Goal: Transaction & Acquisition: Register for event/course

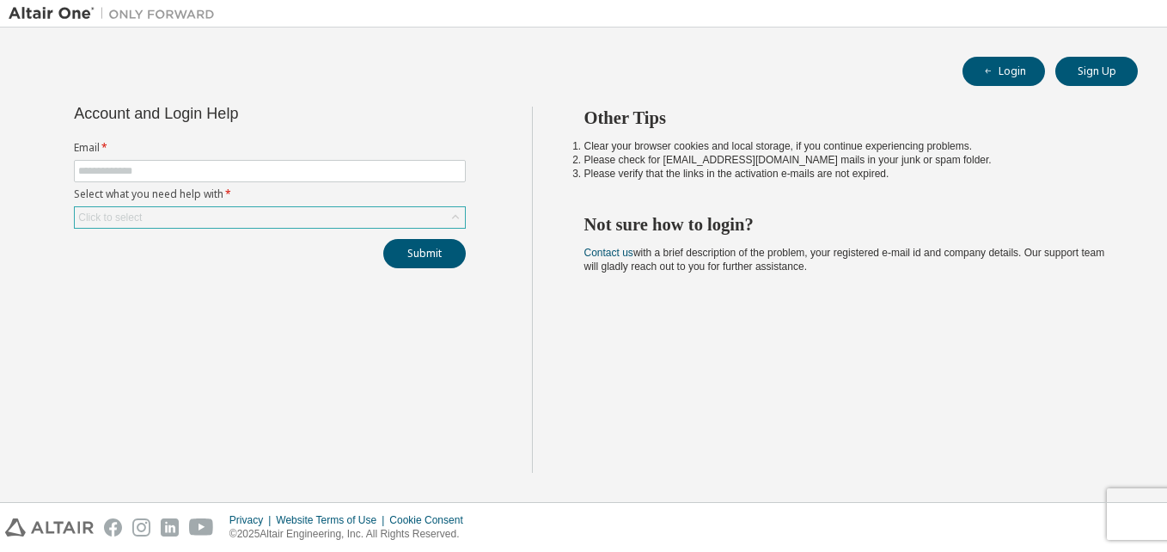
click at [271, 211] on div "Click to select" at bounding box center [270, 217] width 390 height 21
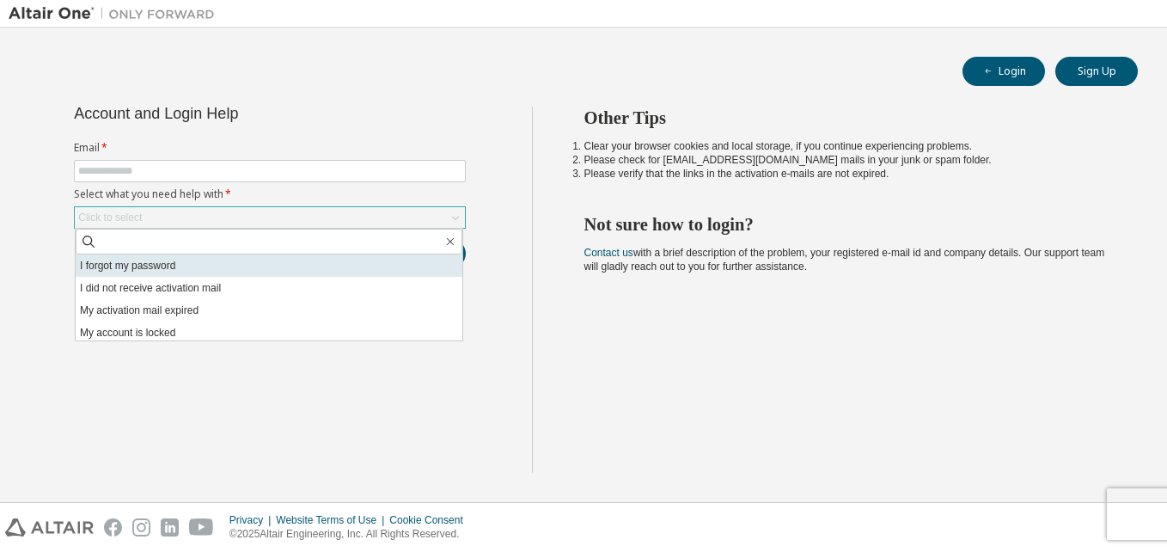
click at [245, 276] on li "I forgot my password" at bounding box center [269, 265] width 387 height 22
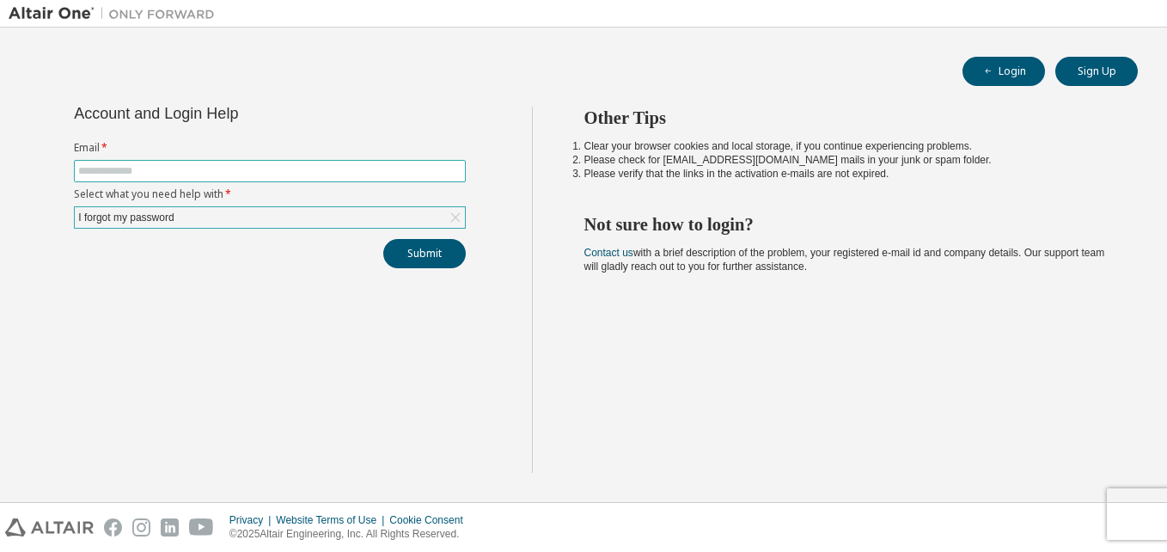
click at [326, 167] on input "text" at bounding box center [269, 171] width 383 height 14
type input "**********"
click at [448, 264] on button "Submit" at bounding box center [424, 253] width 82 height 29
click at [419, 249] on button "Submit" at bounding box center [424, 253] width 82 height 29
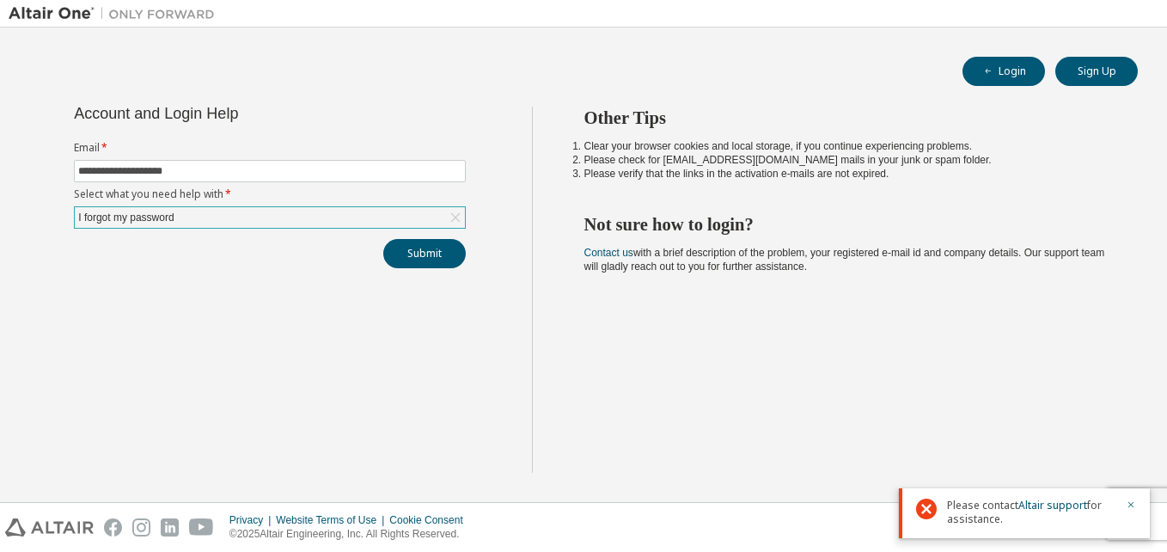
click at [397, 223] on div "I forgot my password" at bounding box center [270, 217] width 390 height 21
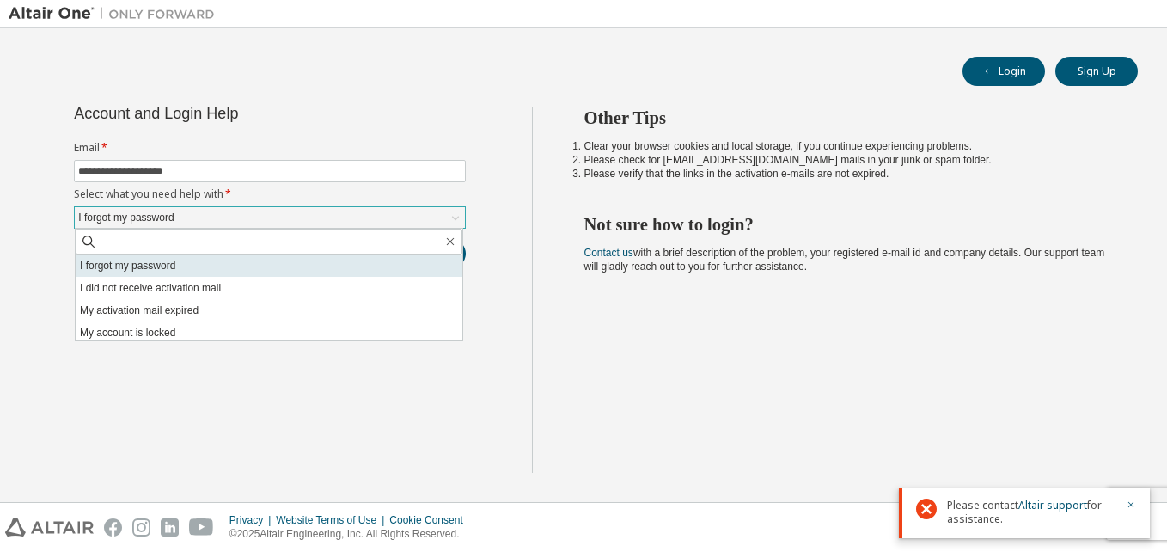
click at [344, 263] on li "I forgot my password" at bounding box center [269, 265] width 387 height 22
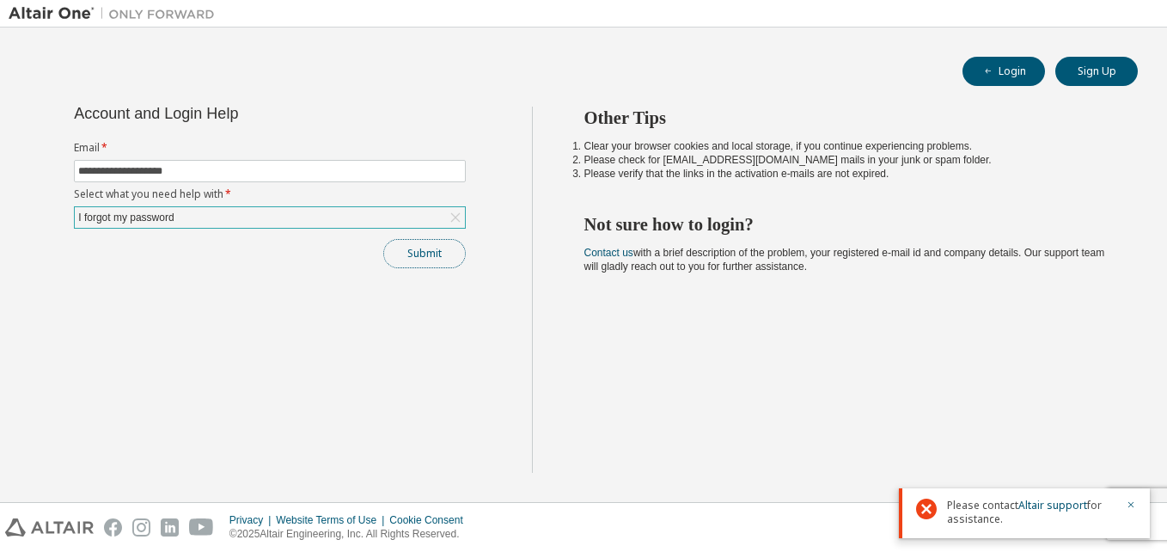
click at [412, 249] on button "Submit" at bounding box center [424, 253] width 82 height 29
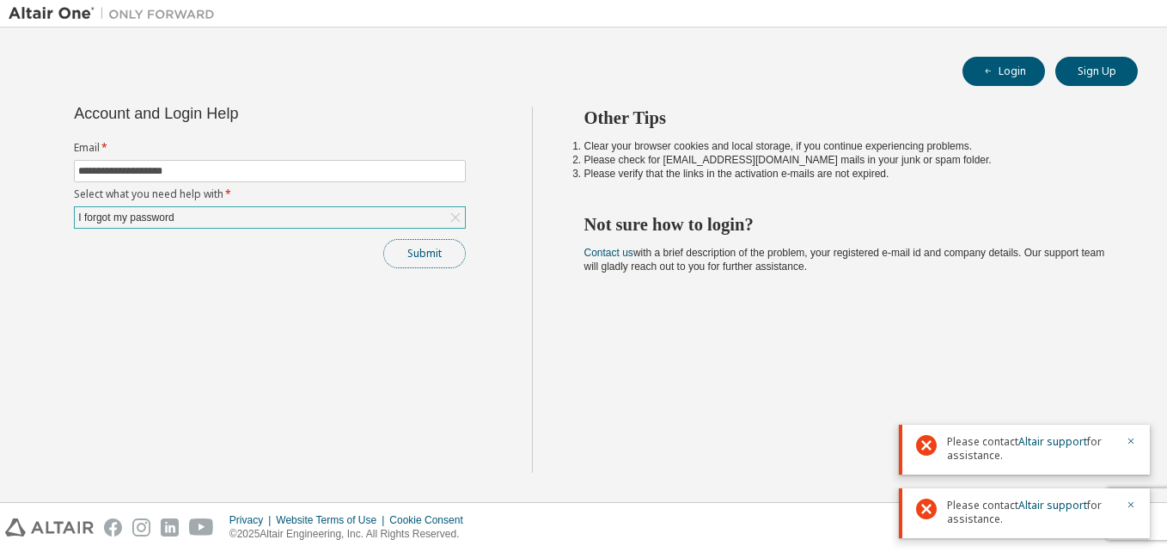
click at [436, 260] on button "Submit" at bounding box center [424, 253] width 82 height 29
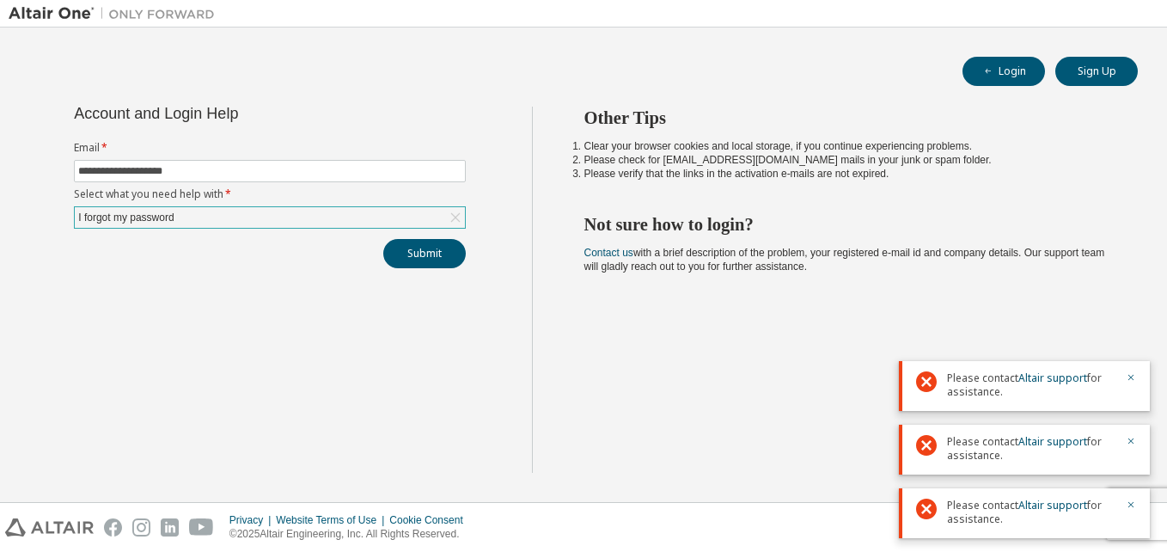
click at [1141, 366] on div "Please contact Altair support for assistance." at bounding box center [1024, 386] width 251 height 50
click at [1139, 373] on div "Please contact Altair support for assistance." at bounding box center [1024, 386] width 251 height 50
click at [1126, 378] on icon "button" at bounding box center [1131, 377] width 10 height 10
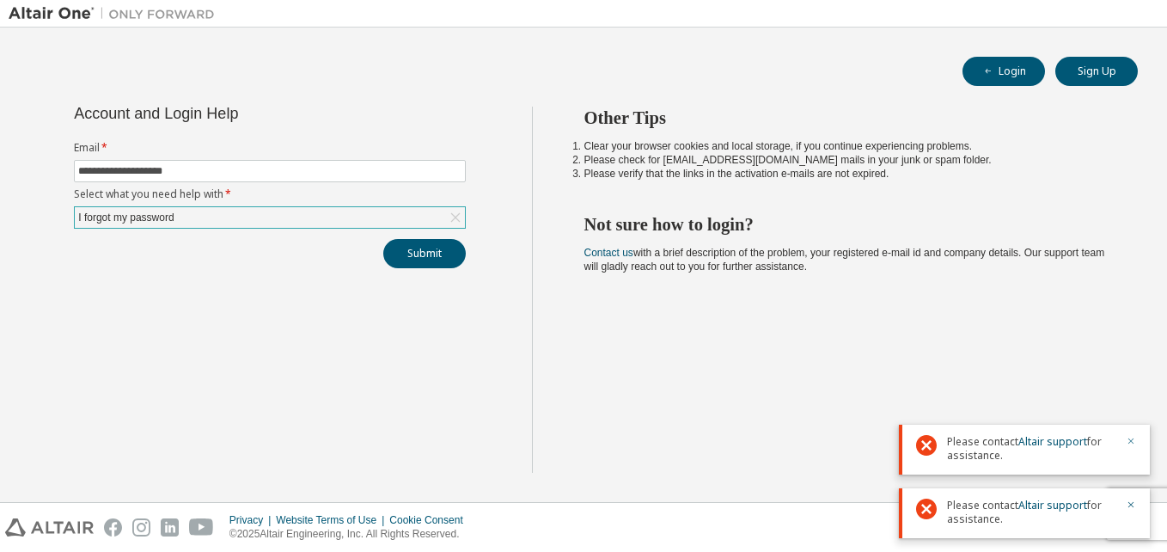
click at [1126, 436] on icon "button" at bounding box center [1131, 441] width 10 height 10
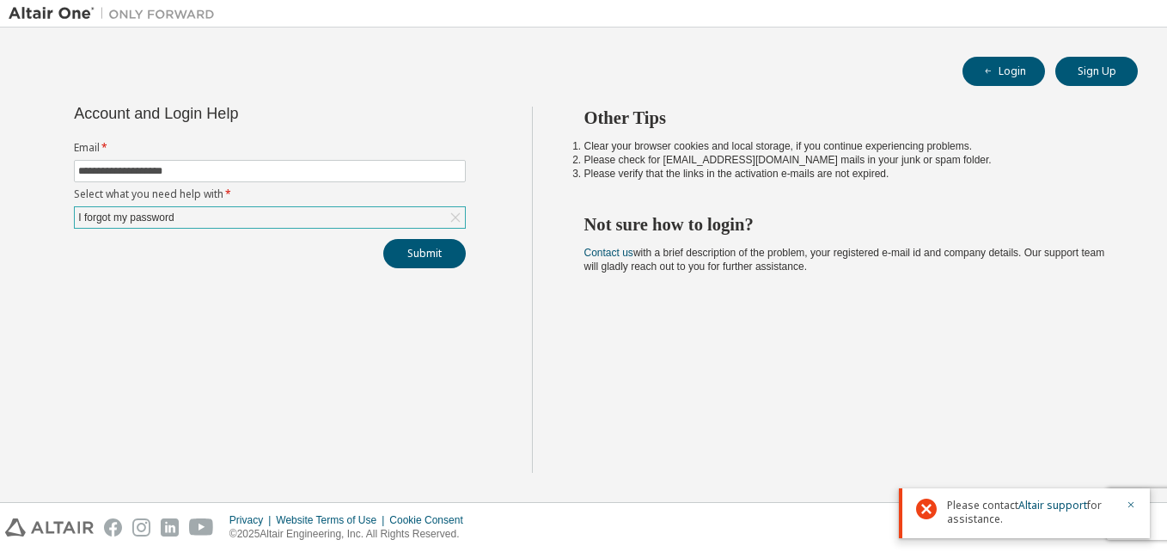
click at [1125, 500] on div at bounding box center [1125, 511] width 21 height 27
click at [1126, 503] on icon "button" at bounding box center [1131, 504] width 10 height 10
click at [1126, 525] on div "Privacy Website Terms of Use Cookie Consent © 2025 Altair Engineering, Inc. All…" at bounding box center [583, 527] width 1167 height 49
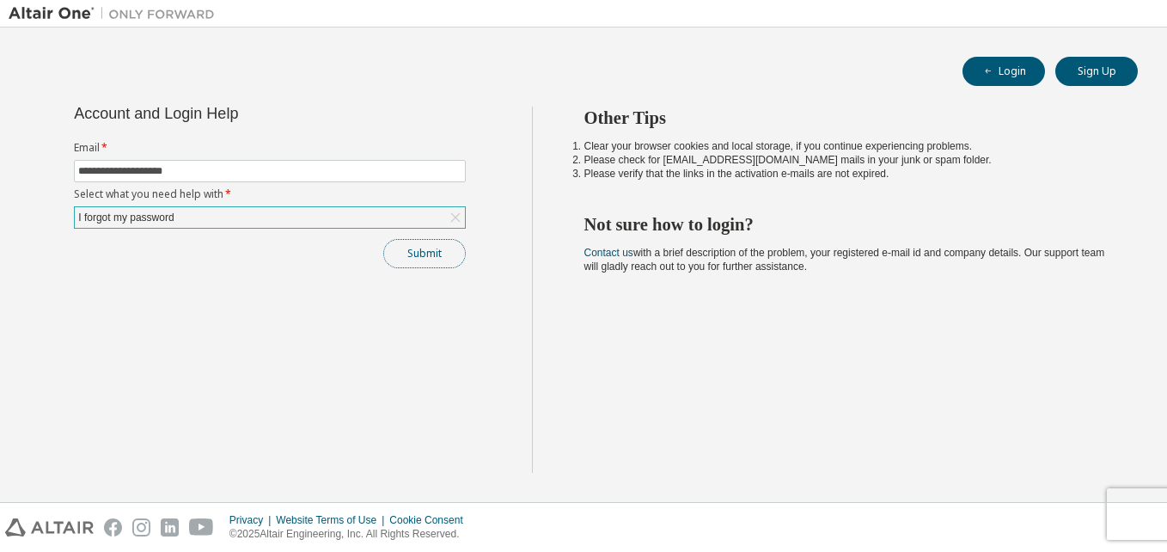
click at [389, 255] on button "Submit" at bounding box center [424, 253] width 82 height 29
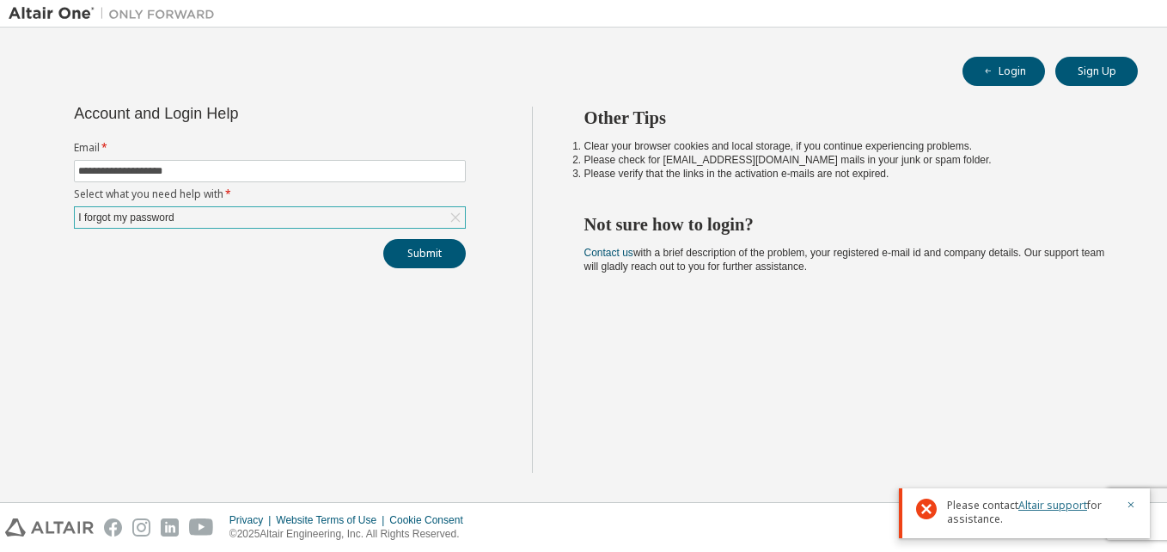
click at [1077, 504] on link "Altair support" at bounding box center [1052, 504] width 69 height 15
click at [521, 450] on div "**********" at bounding box center [270, 290] width 523 height 366
click at [415, 178] on span "**********" at bounding box center [270, 171] width 392 height 22
click at [415, 176] on input "**********" at bounding box center [269, 171] width 383 height 14
click at [362, 327] on div "**********" at bounding box center [270, 290] width 523 height 366
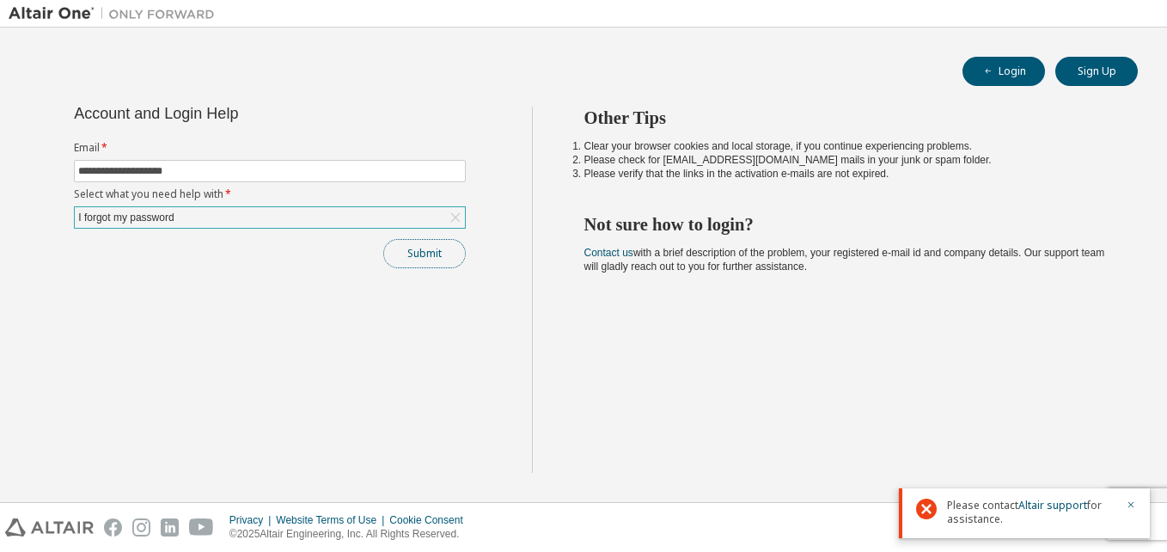
click at [436, 264] on button "Submit" at bounding box center [424, 253] width 82 height 29
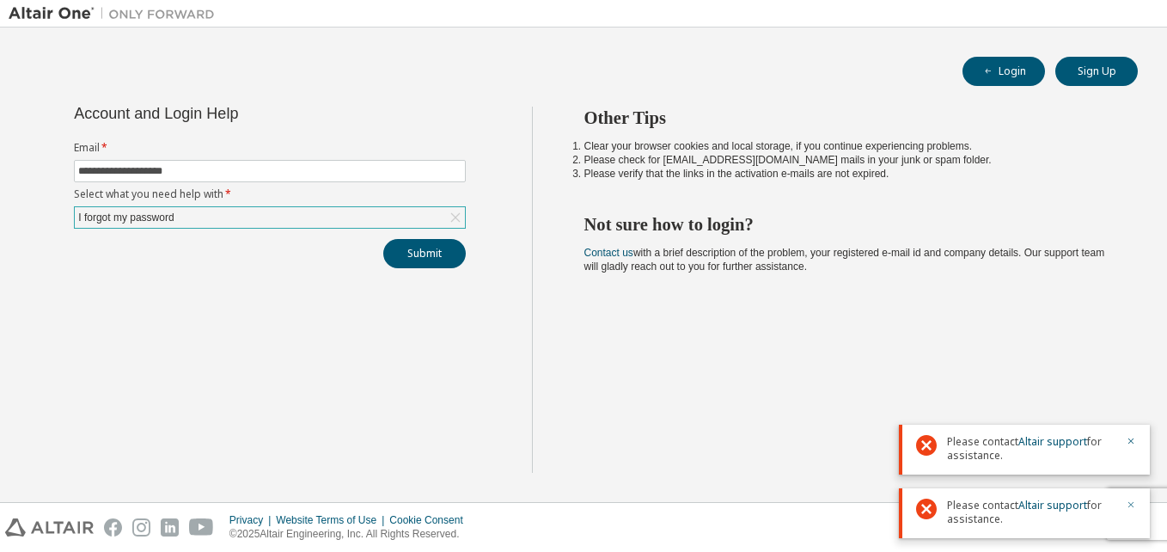
click at [1134, 509] on button "button" at bounding box center [1131, 505] width 10 height 15
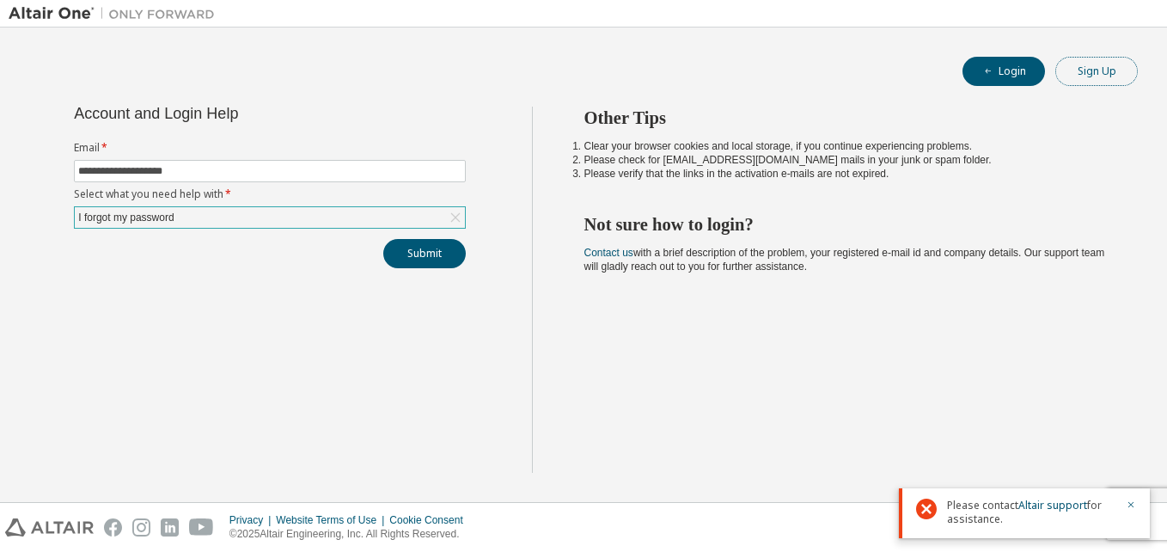
click at [1077, 78] on button "Sign Up" at bounding box center [1096, 71] width 82 height 29
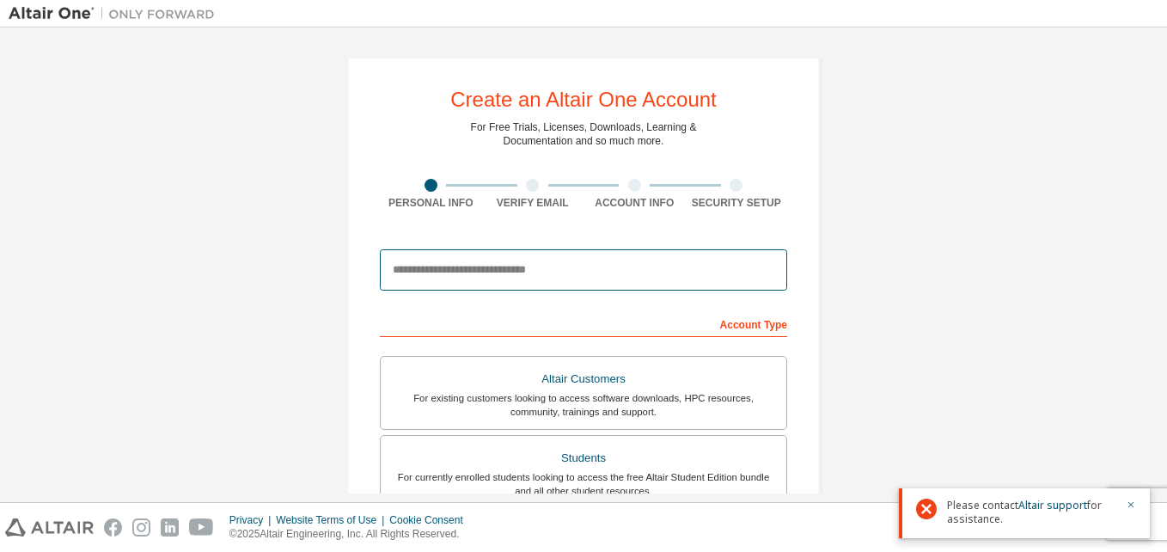
click at [577, 284] on input "email" at bounding box center [583, 269] width 407 height 41
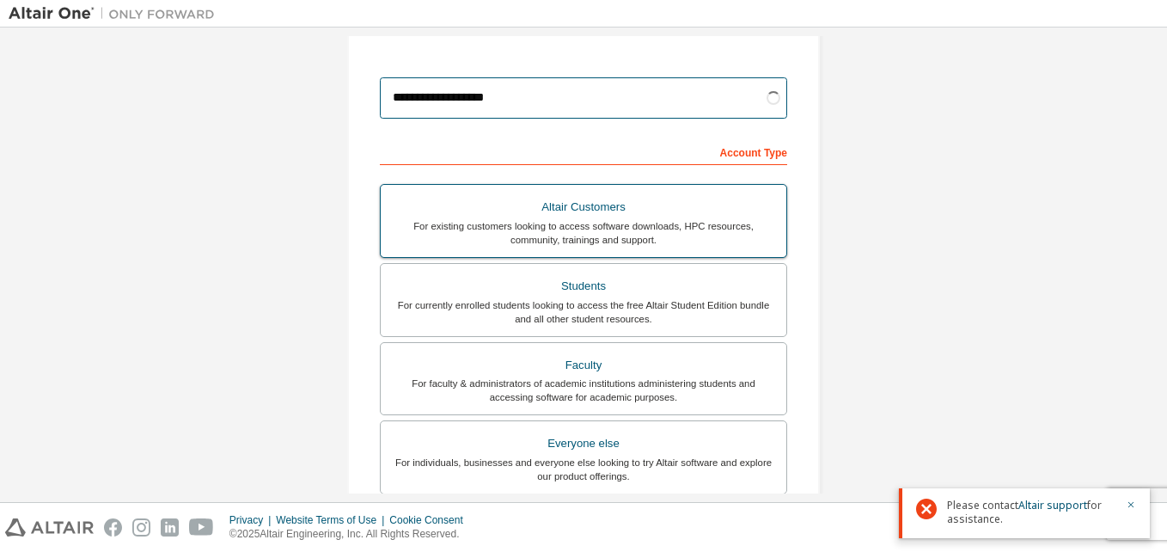
scroll to position [258, 0]
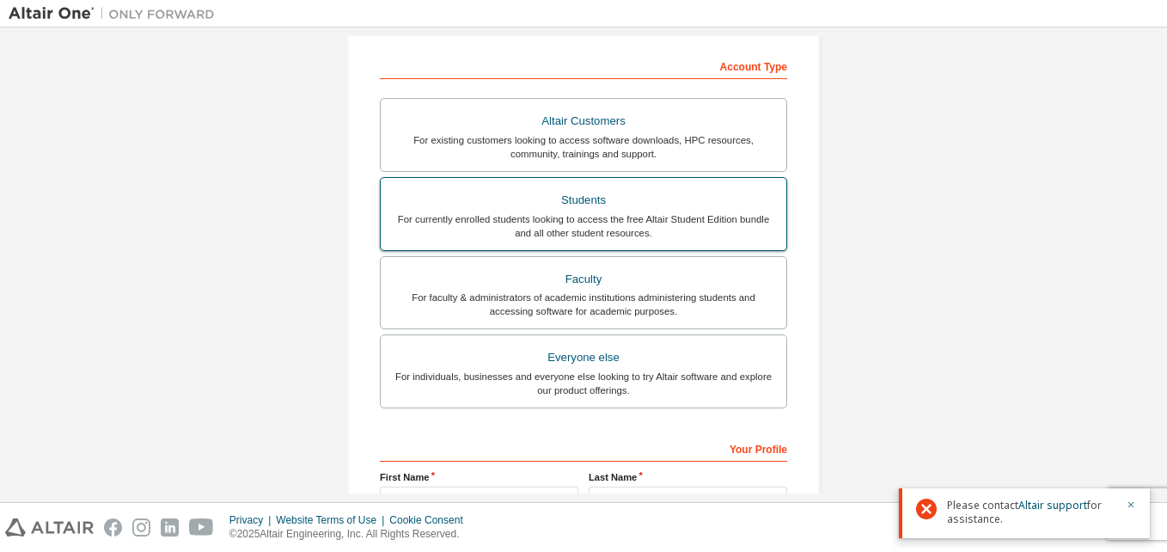
type input "**********"
click at [610, 210] on div "Students" at bounding box center [583, 200] width 385 height 24
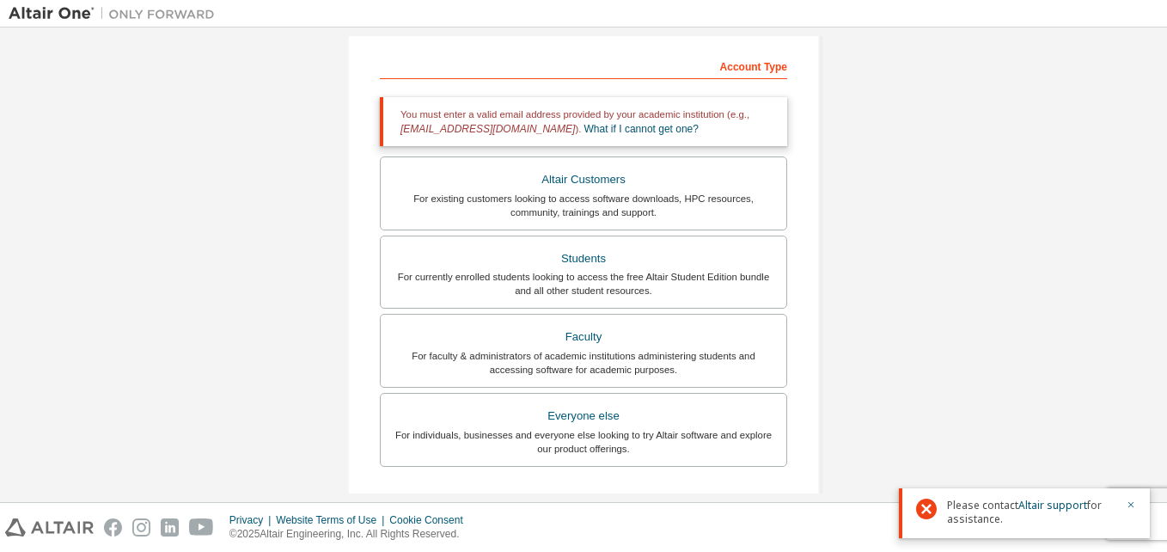
scroll to position [512, 0]
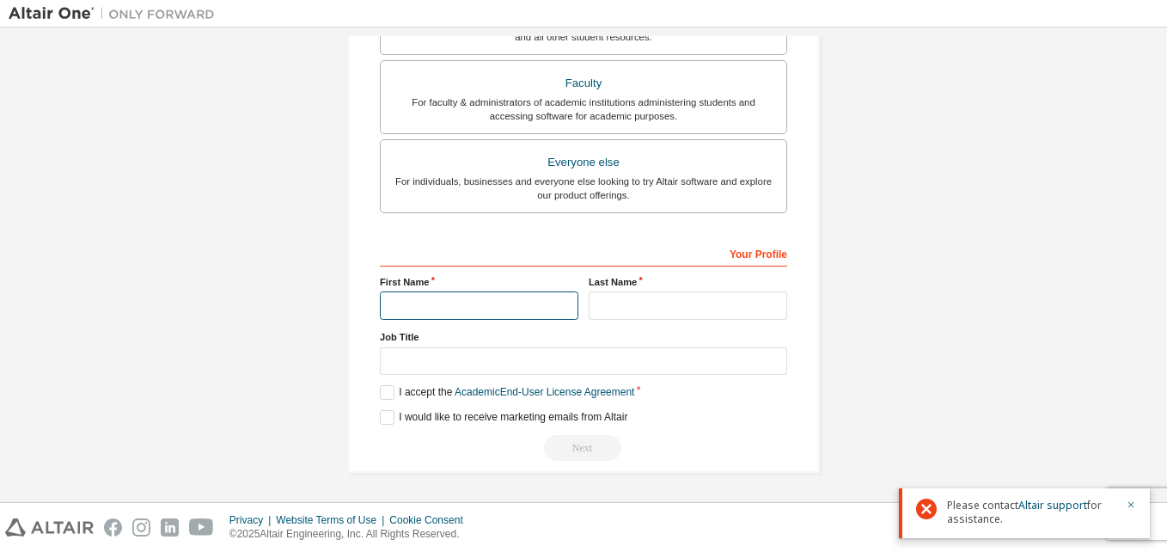
click at [540, 303] on input "text" at bounding box center [479, 305] width 198 height 28
type input "***"
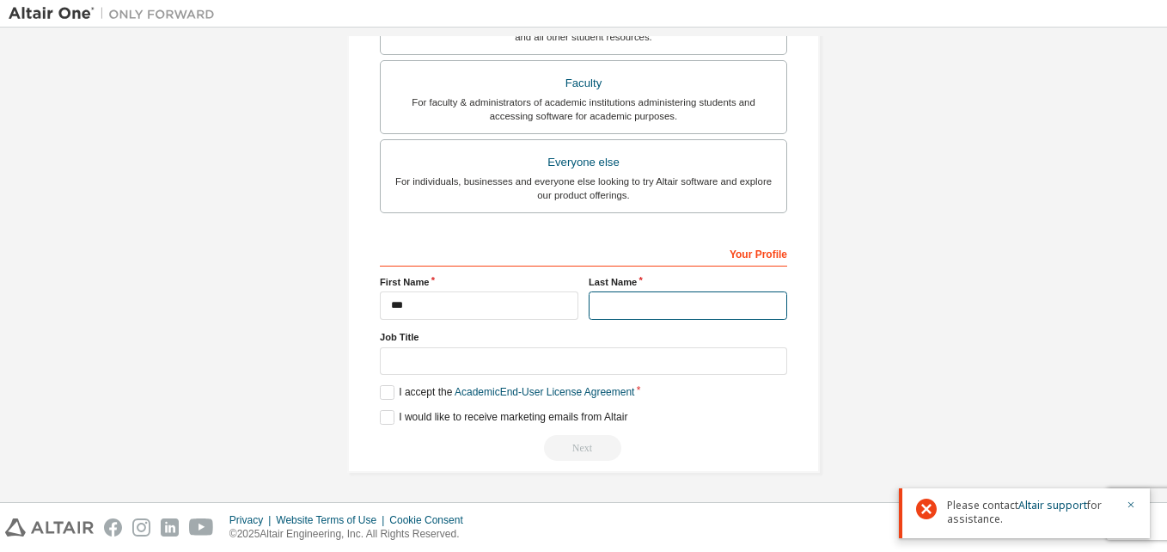
click at [603, 313] on input "text" at bounding box center [688, 305] width 198 height 28
type input "****"
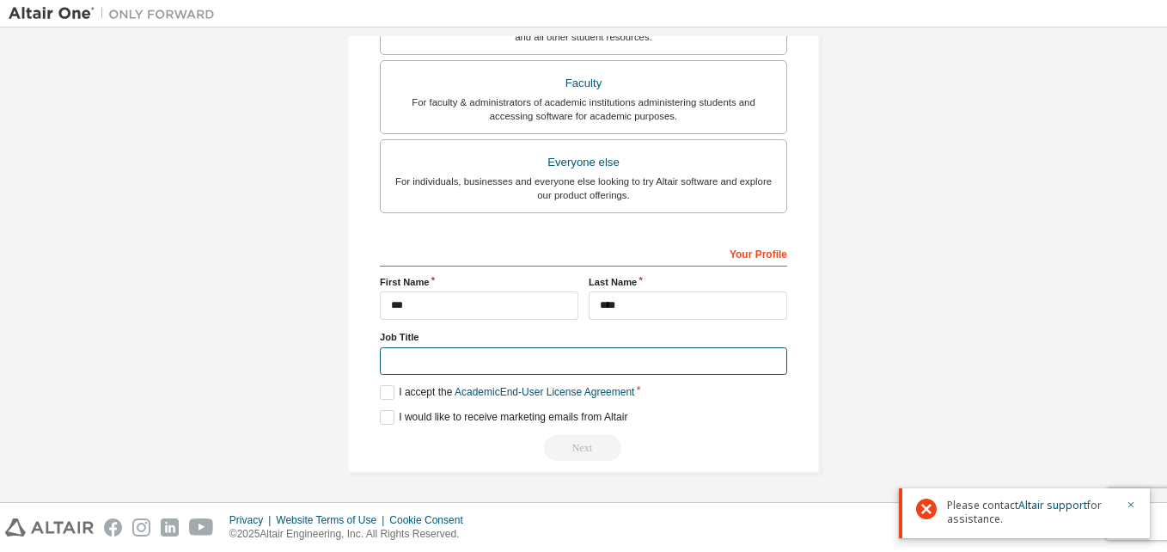
click at [609, 373] on input "text" at bounding box center [583, 361] width 407 height 28
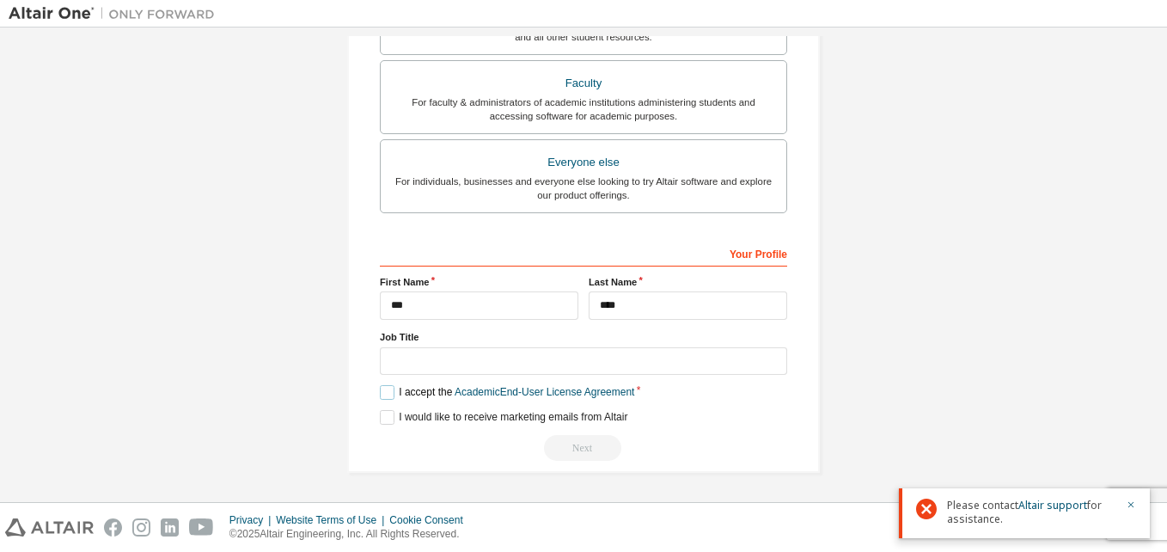
click at [416, 393] on label "I accept the Academic End-User License Agreement" at bounding box center [507, 392] width 254 height 15
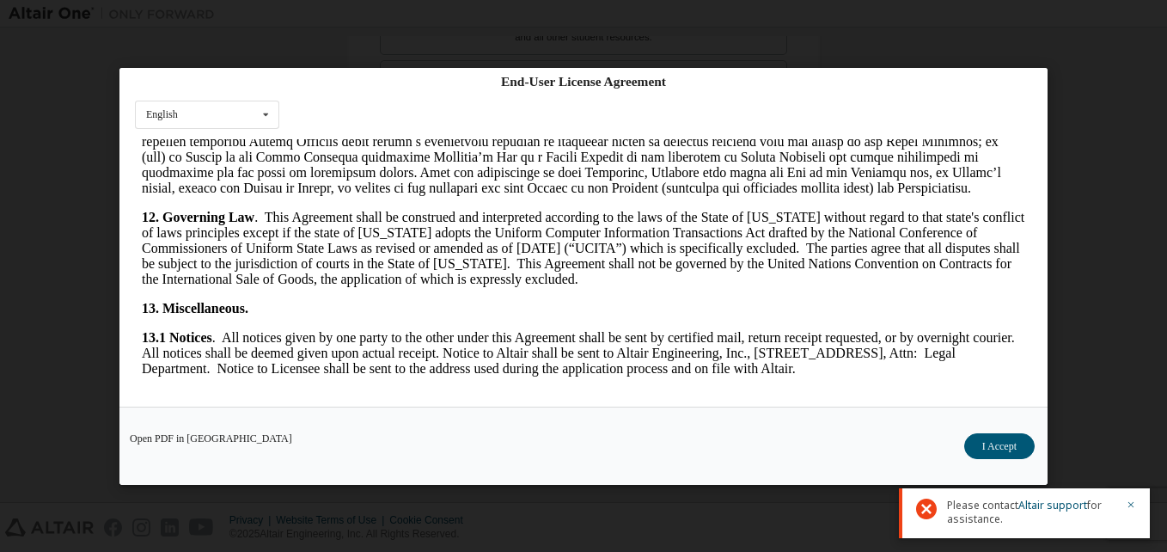
scroll to position [2850, 0]
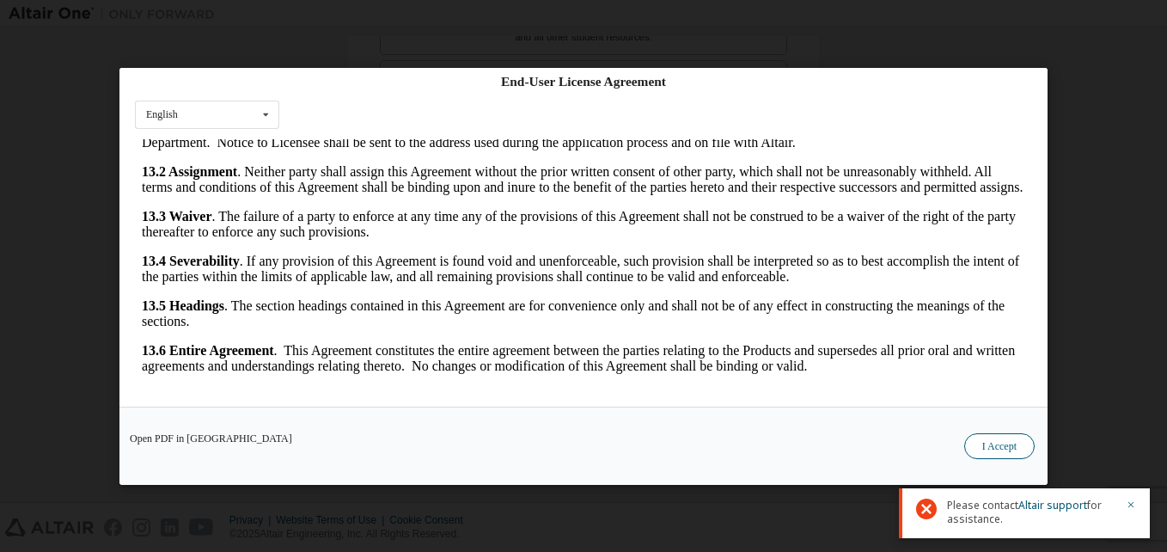
click at [1008, 451] on button "I Accept" at bounding box center [999, 445] width 70 height 26
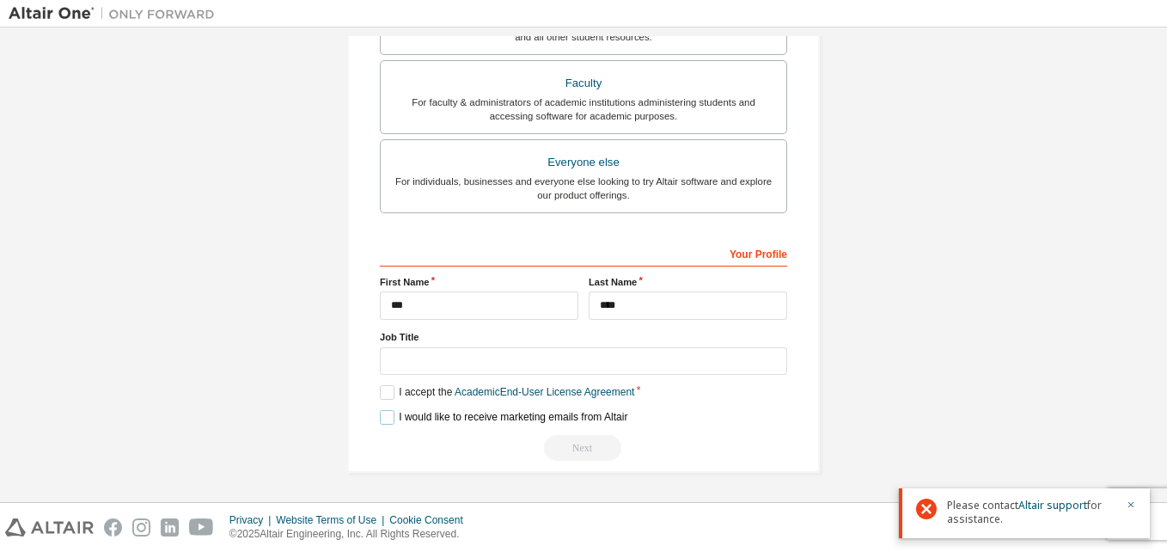
click at [381, 413] on label "I would like to receive marketing emails from Altair" at bounding box center [503, 417] width 247 height 15
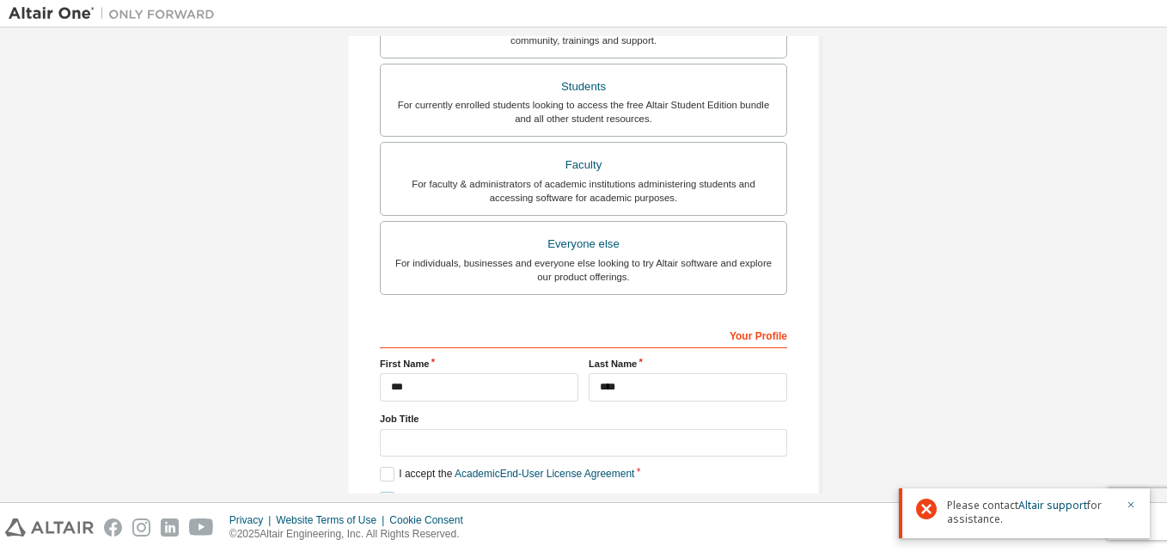
scroll to position [172, 0]
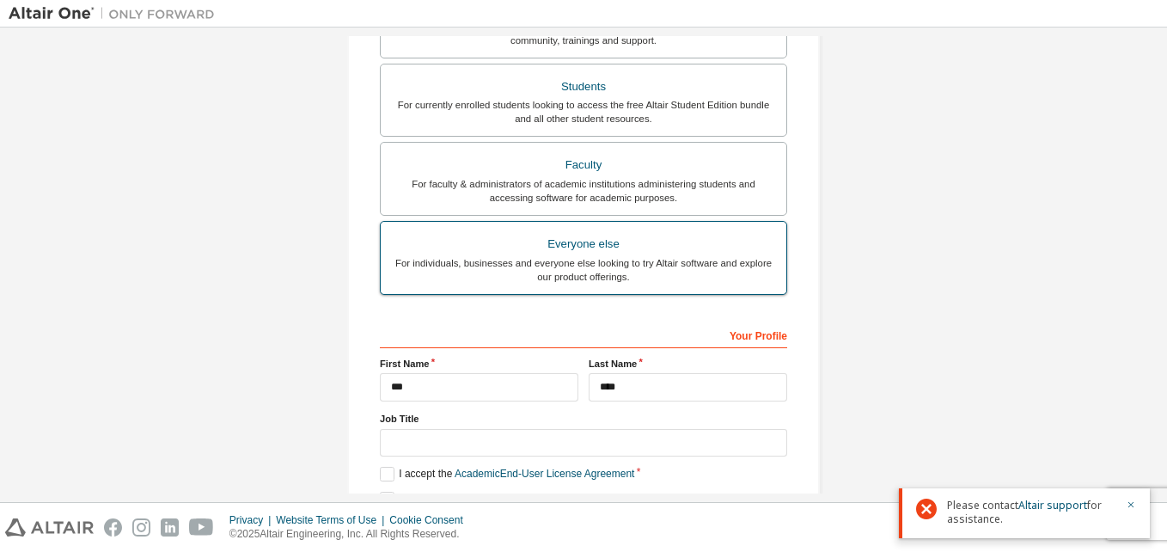
click at [616, 285] on label "Everyone else For individuals, businesses and everyone else looking to try Alta…" at bounding box center [583, 258] width 407 height 74
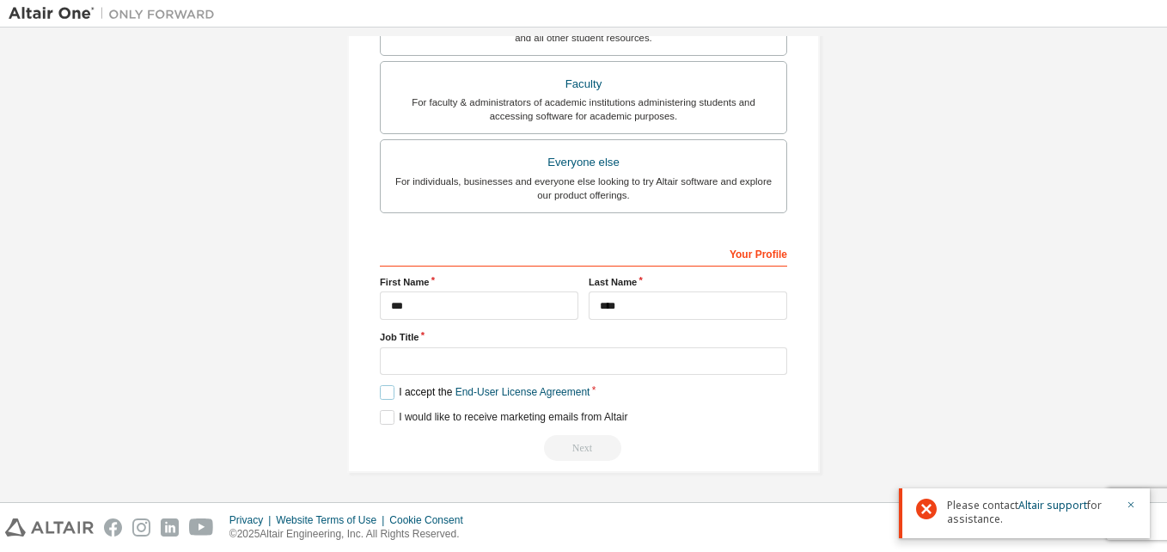
click at [392, 393] on label "I accept the End-User License Agreement" at bounding box center [485, 392] width 210 height 15
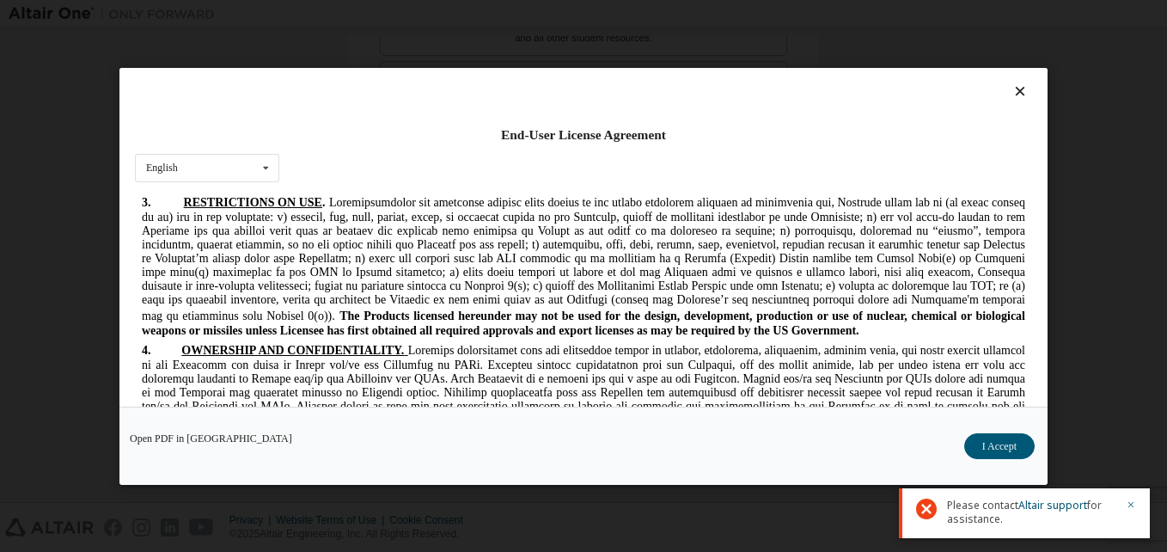
scroll to position [4666, 0]
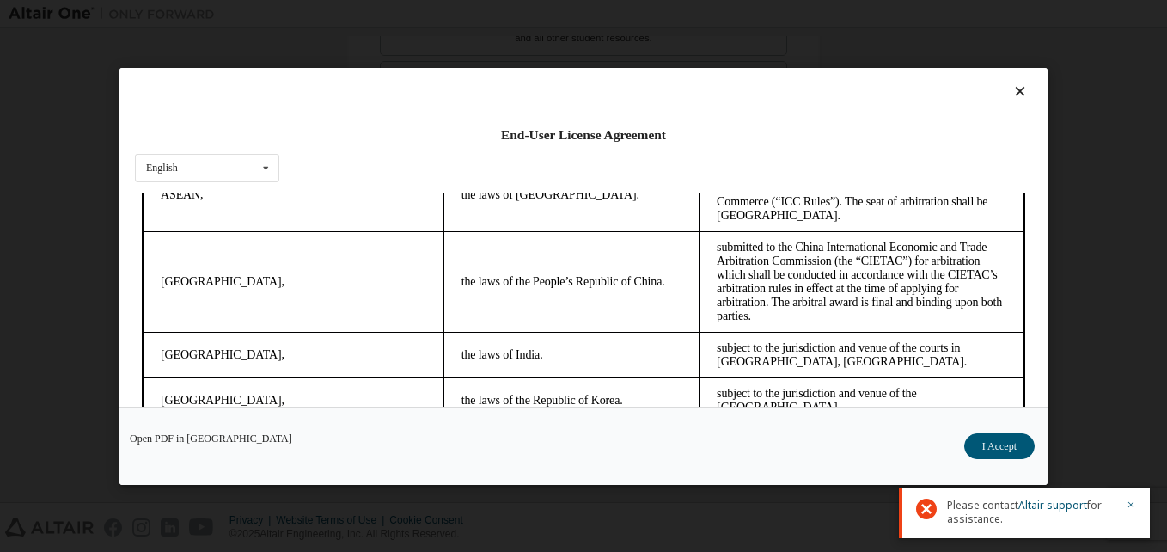
drag, startPoint x: 1016, startPoint y: 223, endPoint x: 1128, endPoint y: 625, distance: 417.3
click at [993, 442] on button "I Accept" at bounding box center [999, 445] width 70 height 26
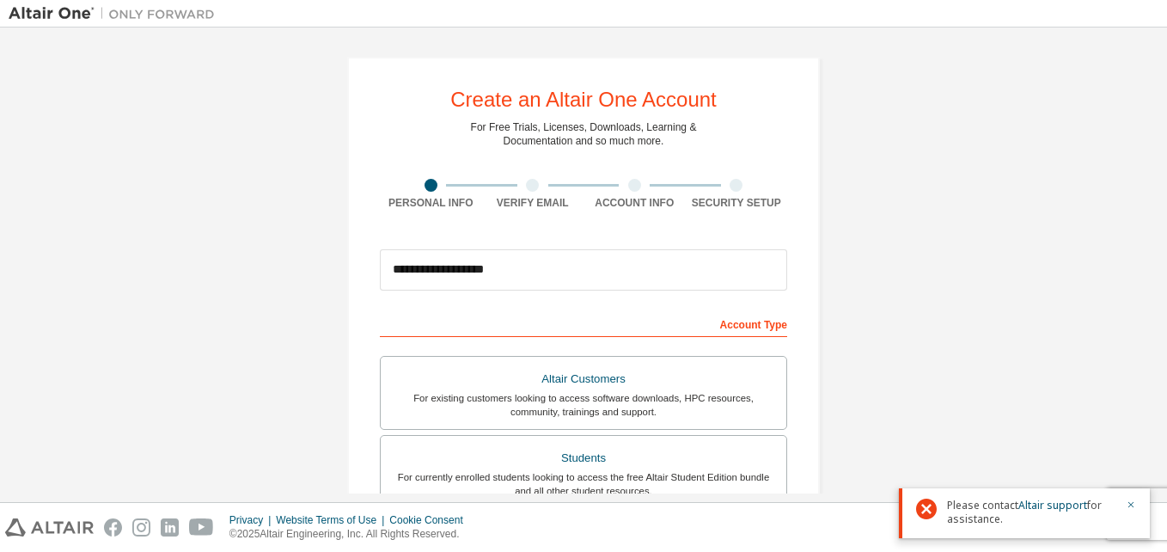
scroll to position [344, 0]
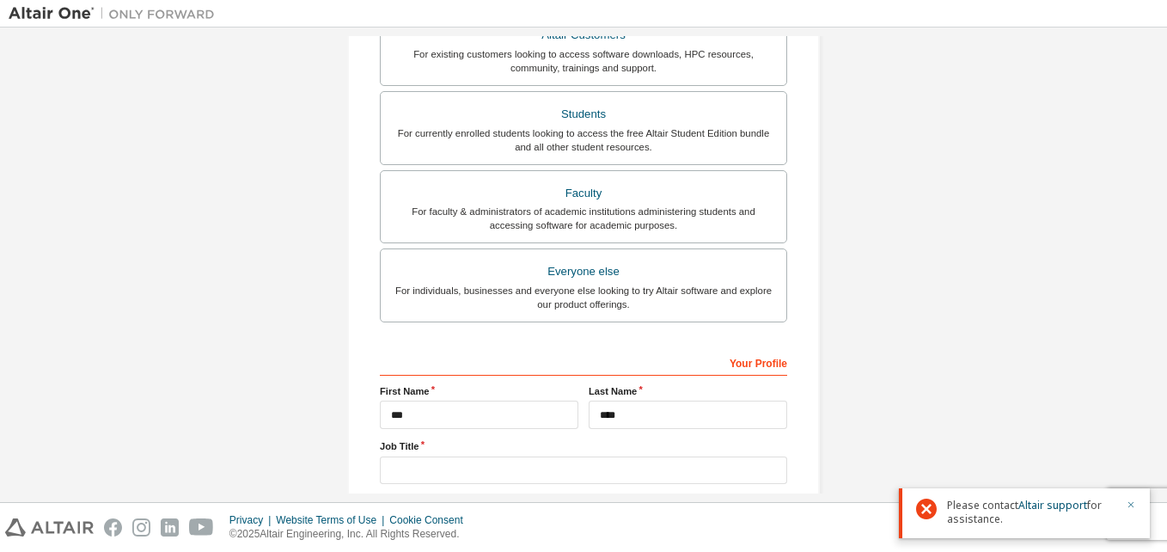
click at [1132, 503] on icon "button" at bounding box center [1131, 504] width 10 height 10
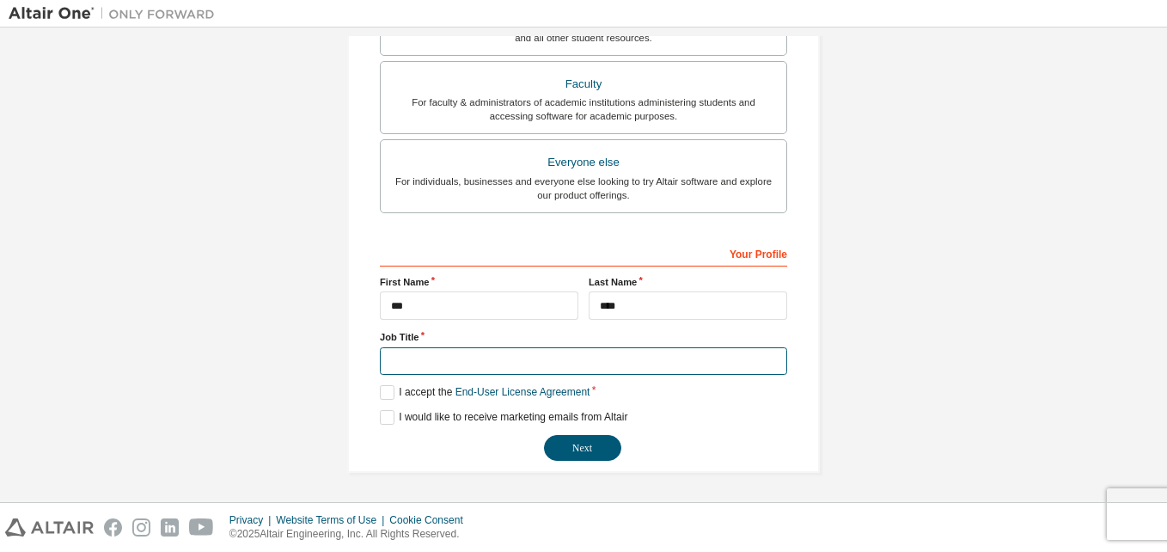
click at [500, 356] on input "text" at bounding box center [583, 361] width 407 height 28
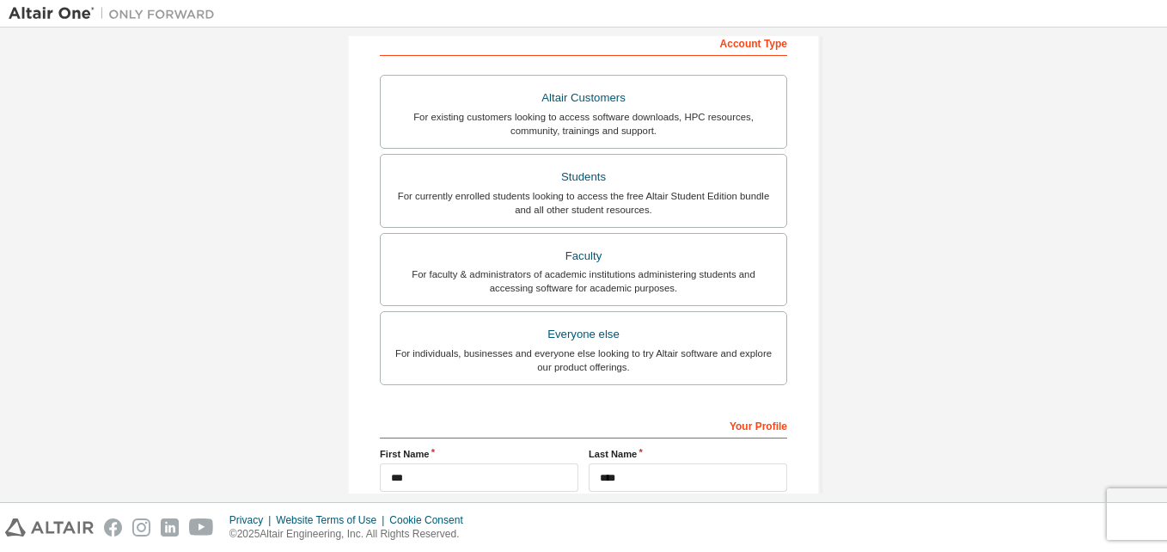
scroll to position [109, 0]
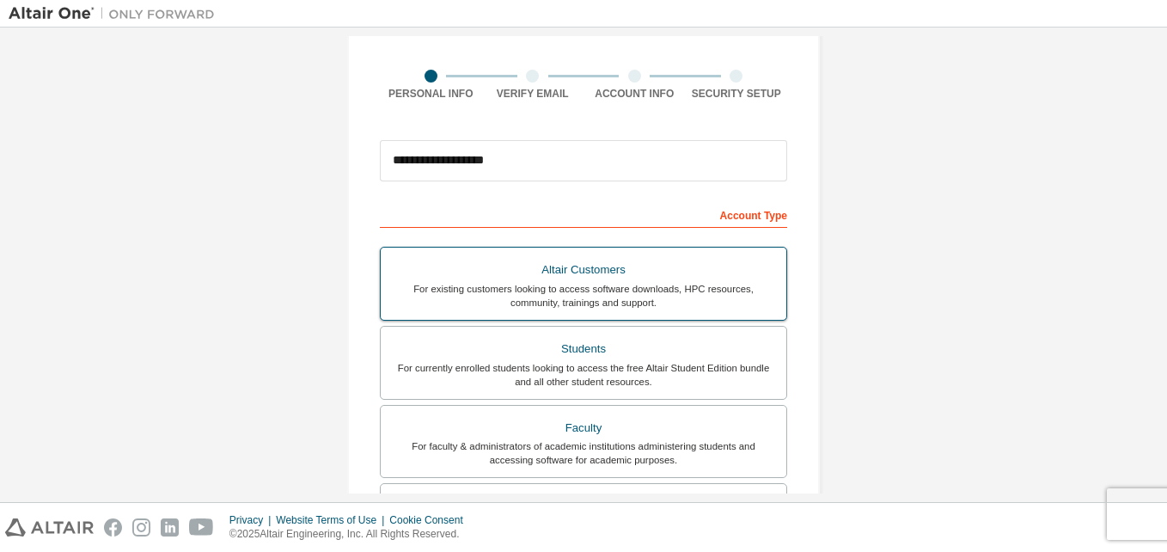
click at [671, 318] on label "Altair Customers For existing customers looking to access software downloads, H…" at bounding box center [583, 284] width 407 height 74
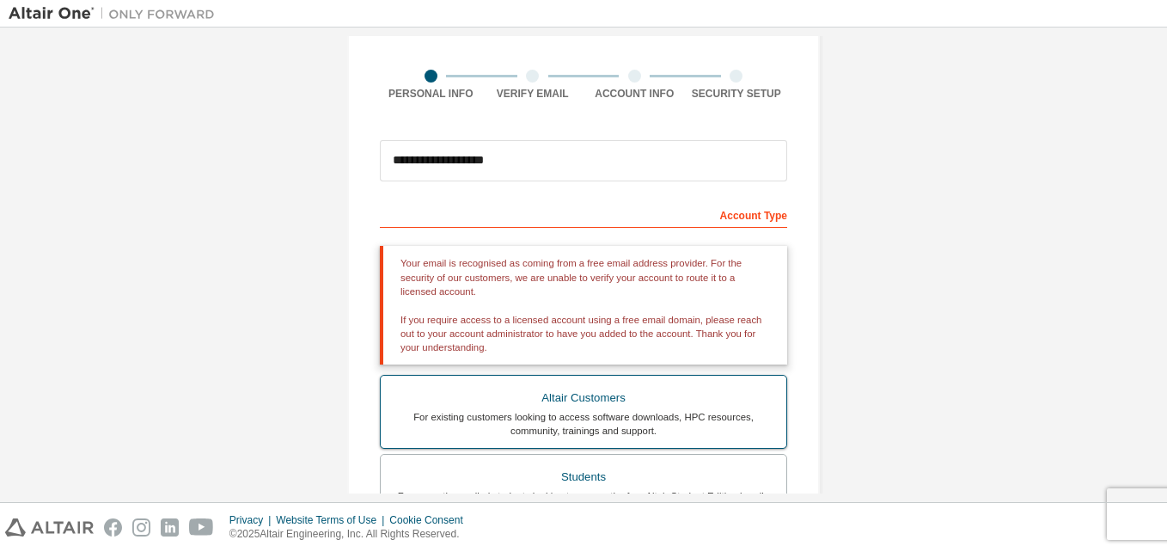
scroll to position [281, 0]
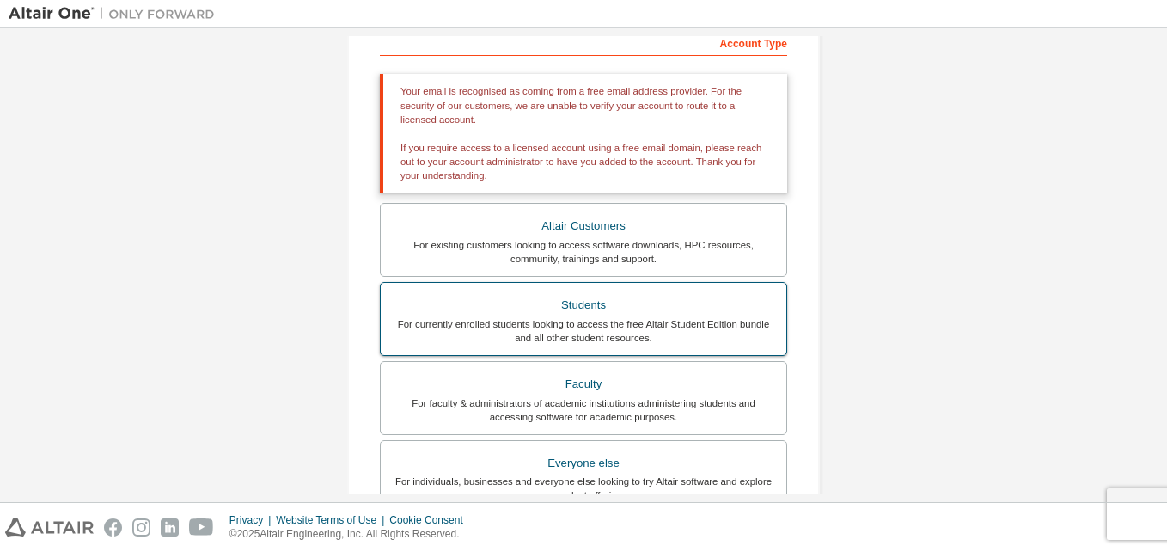
click at [693, 294] on div "Students" at bounding box center [583, 305] width 385 height 24
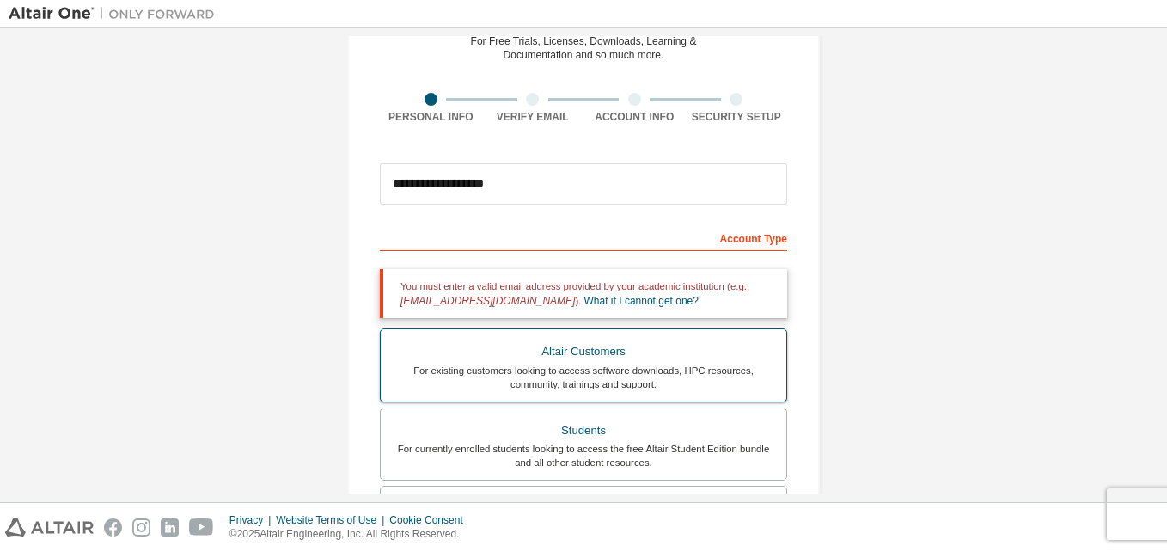
scroll to position [344, 0]
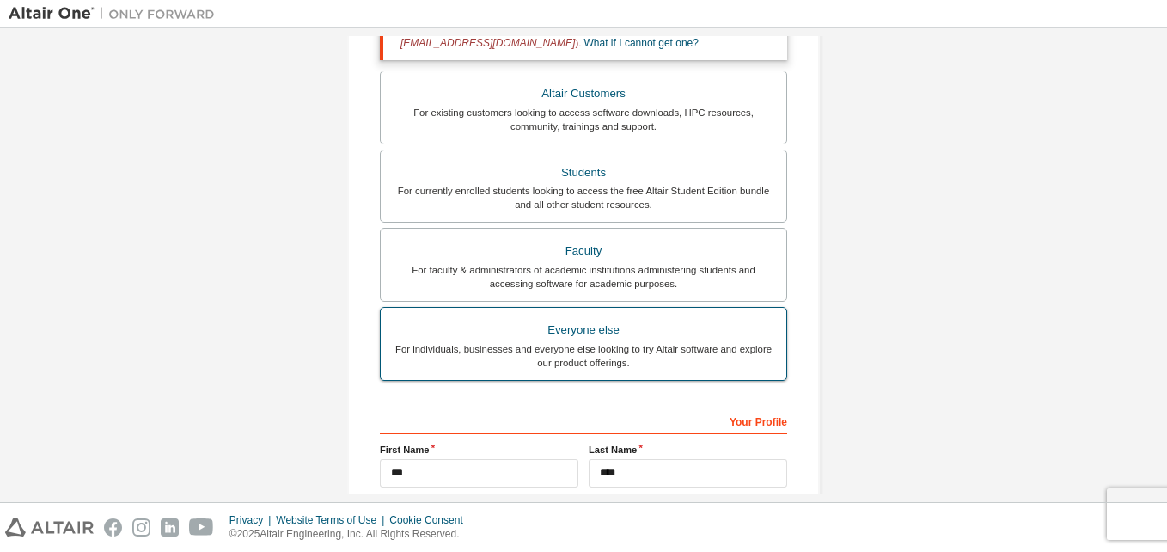
click at [652, 351] on div "For individuals, businesses and everyone else looking to try Altair software an…" at bounding box center [583, 355] width 385 height 27
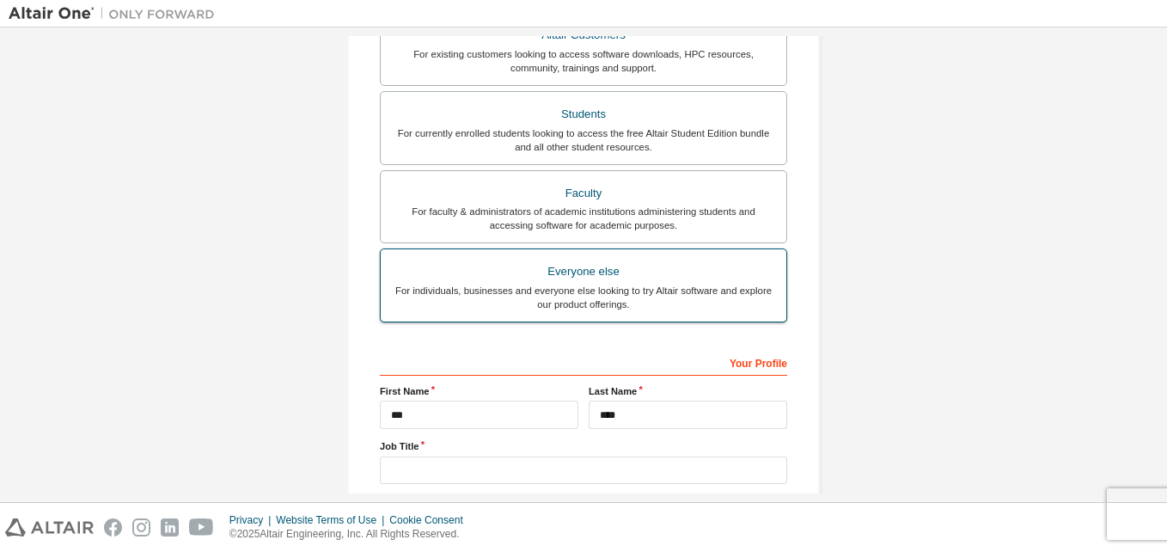
scroll to position [453, 0]
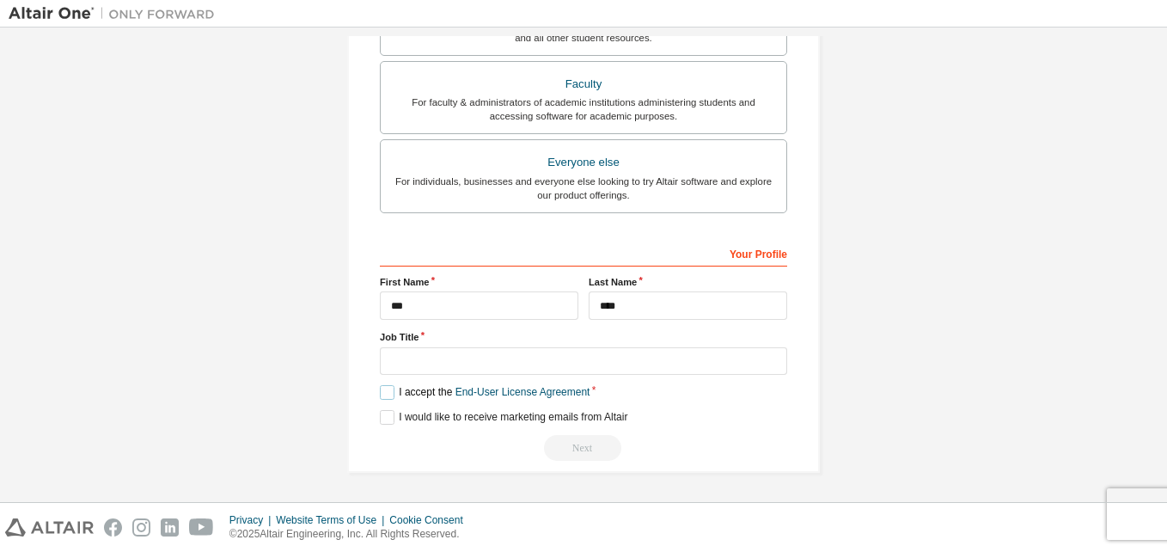
click at [389, 397] on label "I accept the End-User License Agreement" at bounding box center [485, 392] width 210 height 15
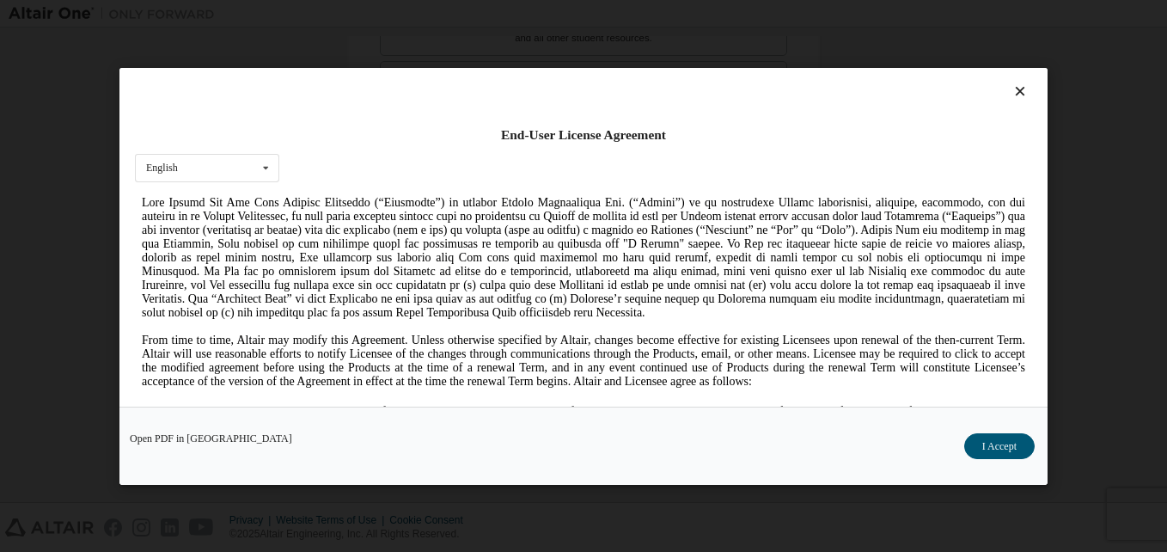
scroll to position [430, 0]
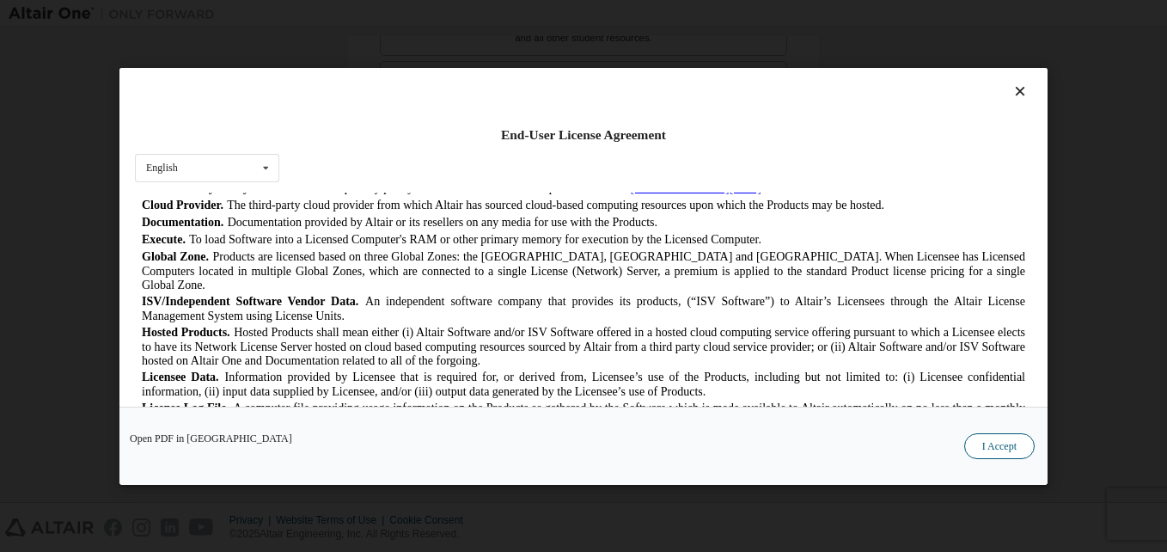
click at [984, 443] on button "I Accept" at bounding box center [999, 445] width 70 height 26
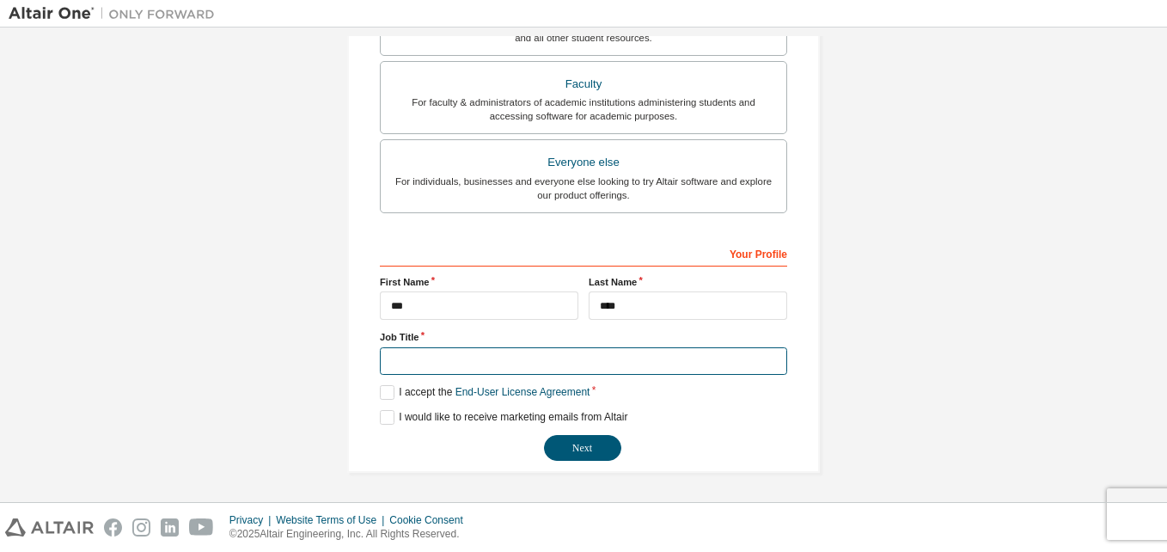
click at [560, 363] on input "text" at bounding box center [583, 361] width 407 height 28
type input "*******"
click at [544, 435] on button "Next" at bounding box center [582, 448] width 77 height 26
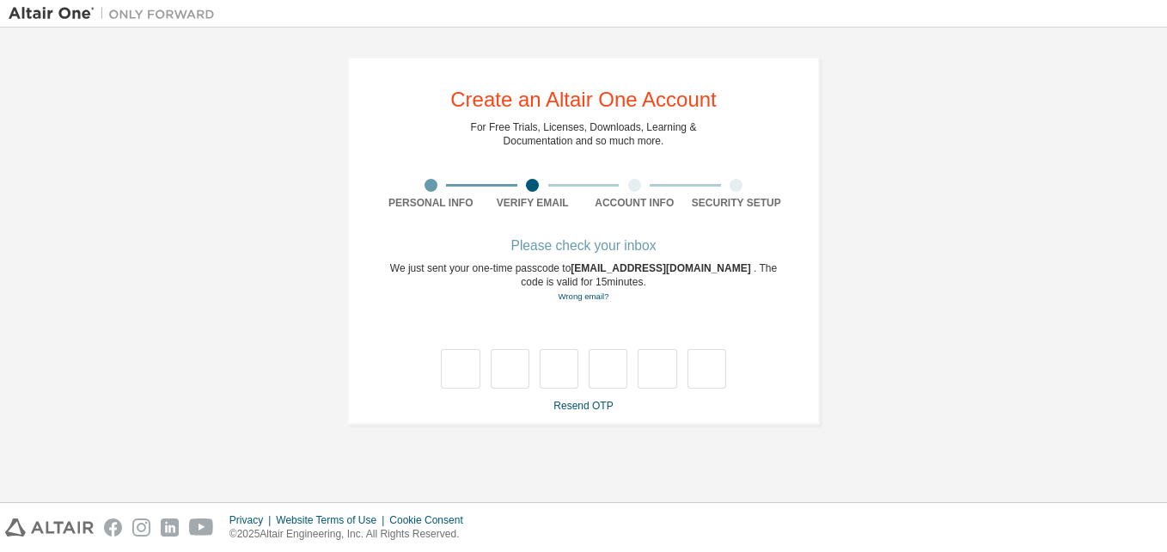
scroll to position [0, 0]
type input "*"
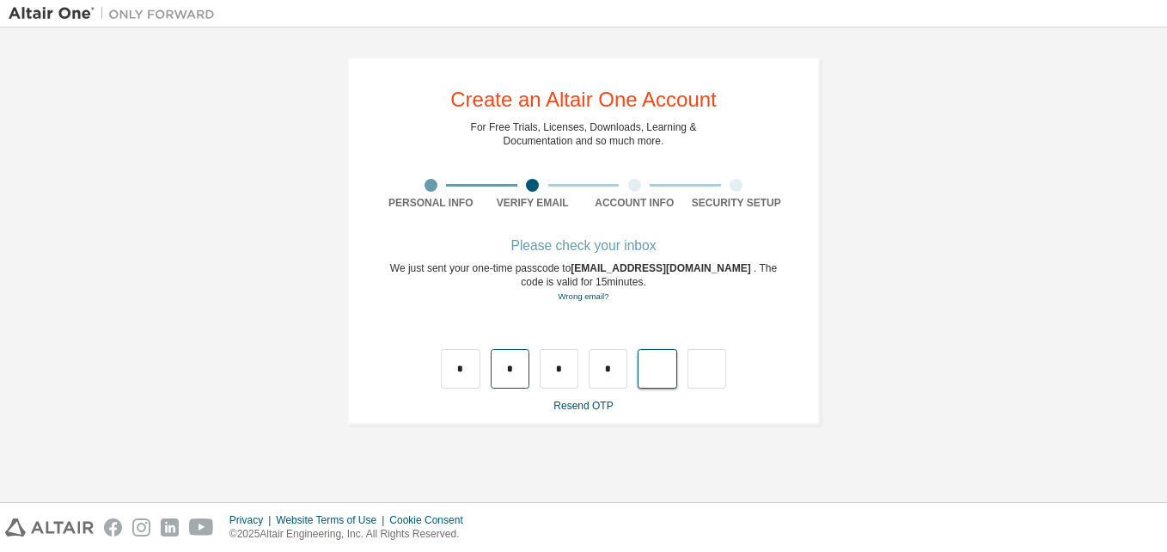
type input "*"
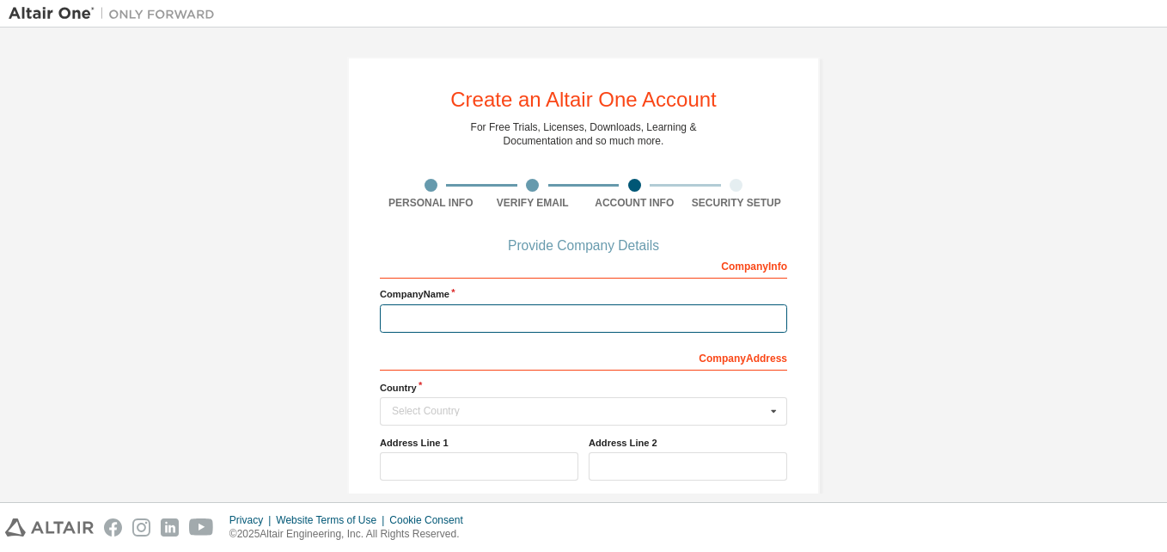
click at [605, 321] on input "text" at bounding box center [583, 318] width 407 height 28
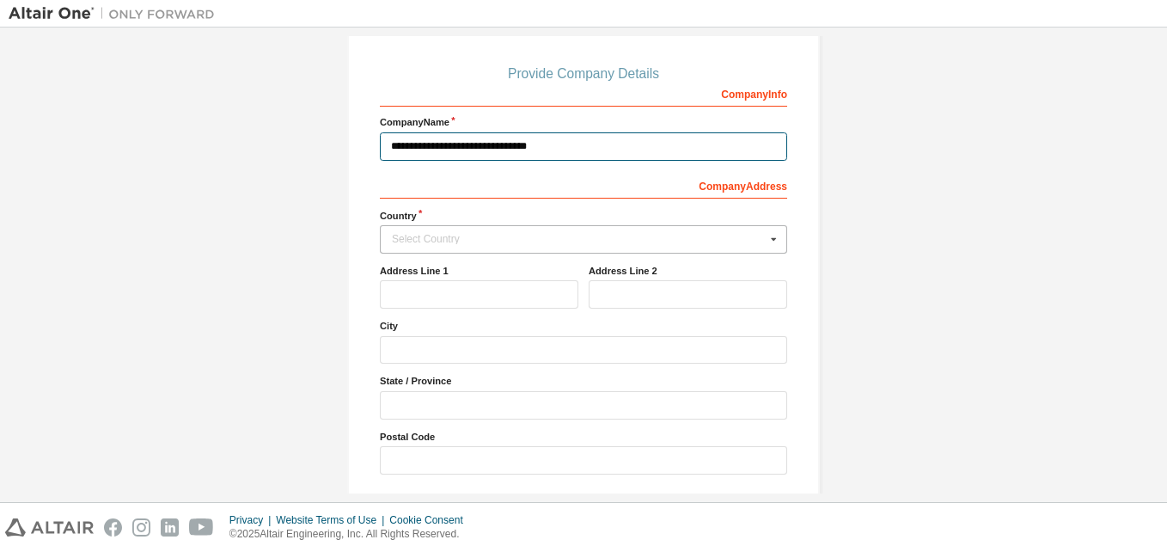
scroll to position [234, 0]
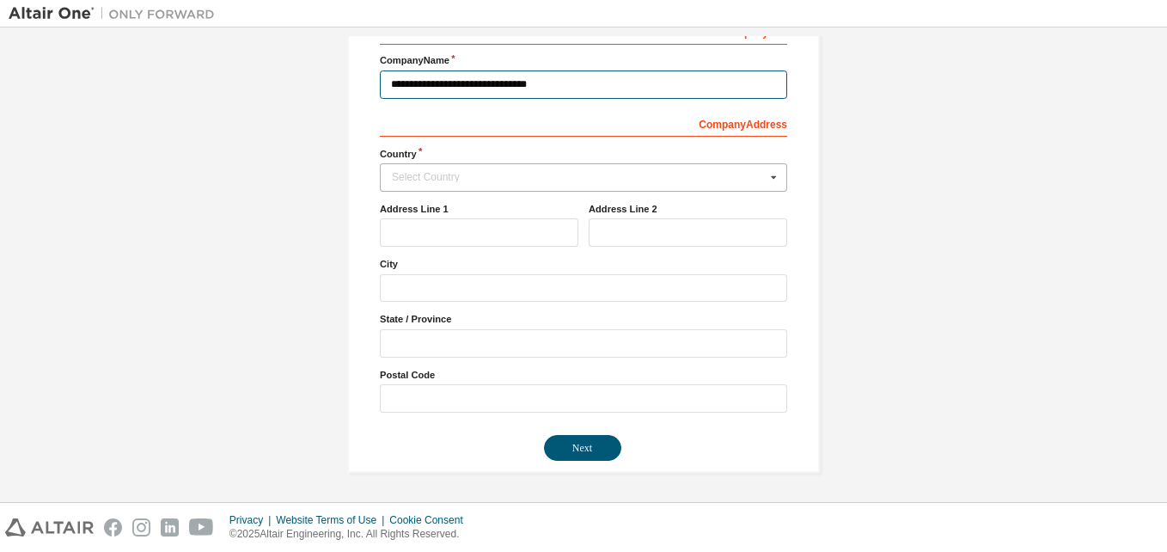
type input "**********"
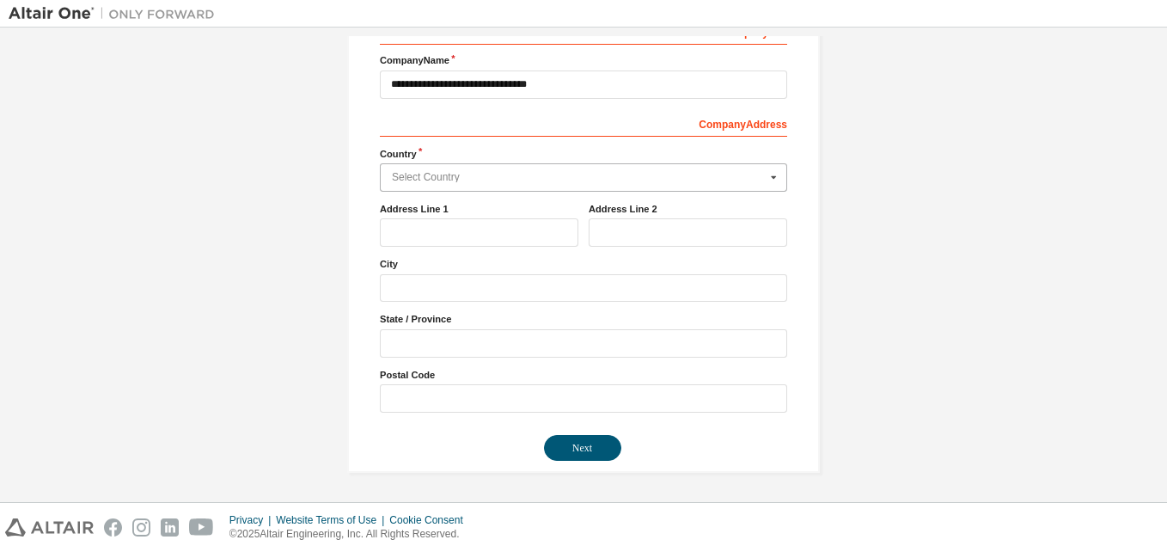
click at [693, 169] on input "text" at bounding box center [584, 177] width 406 height 27
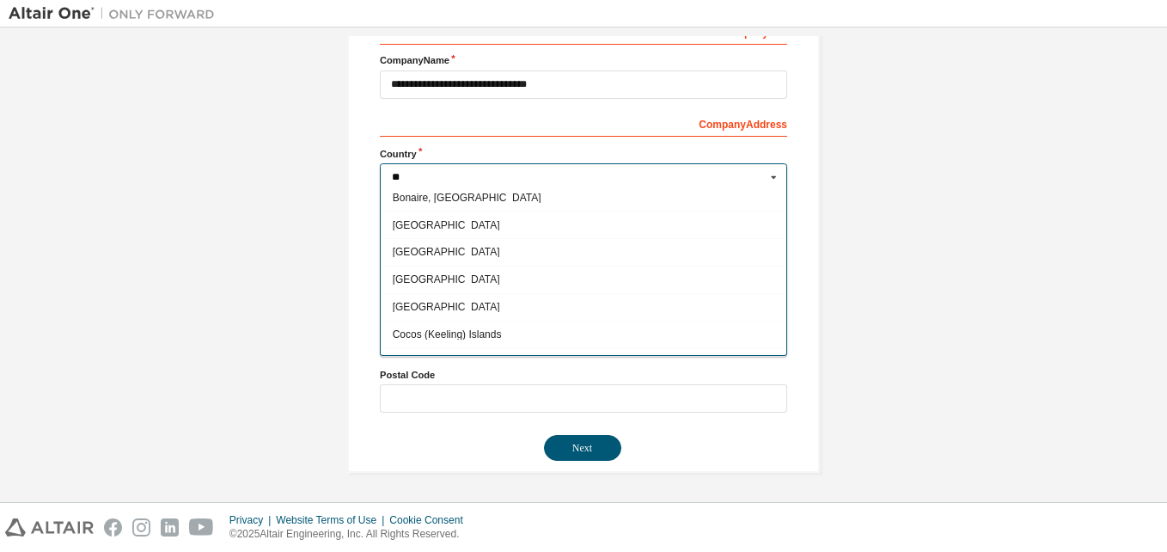
scroll to position [0, 0]
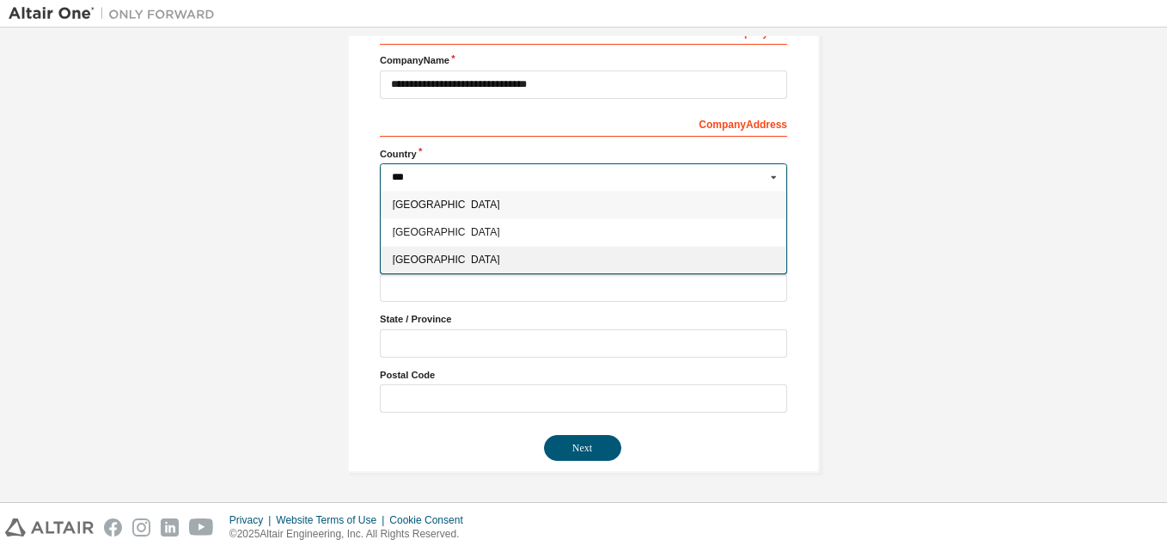
type input "***"
click at [570, 256] on span "[GEOGRAPHIC_DATA]" at bounding box center [584, 259] width 382 height 10
type input "***"
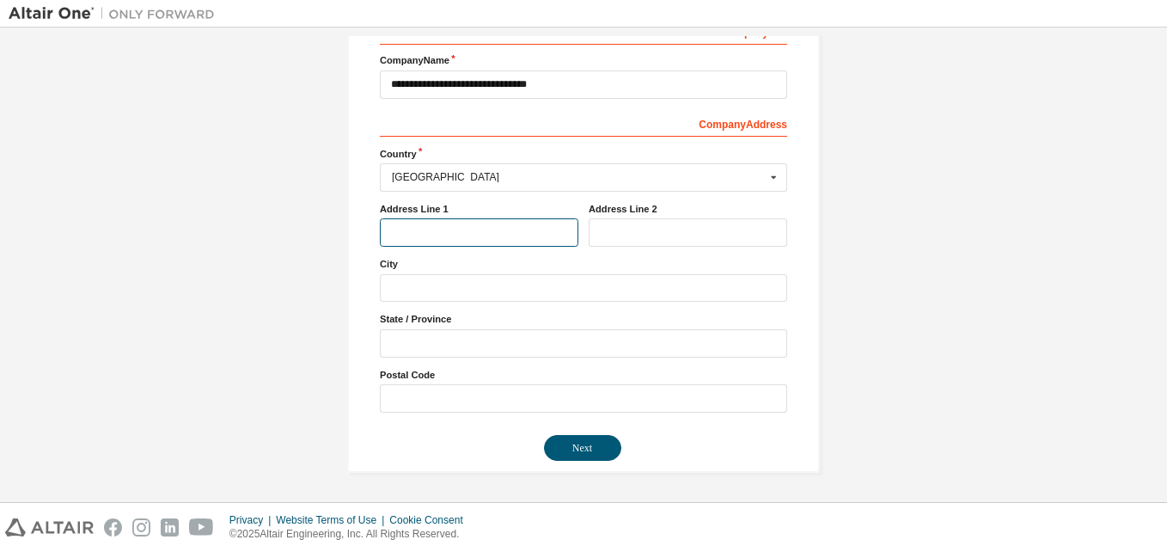
click at [528, 232] on input "text" at bounding box center [479, 232] width 198 height 28
type input "**********"
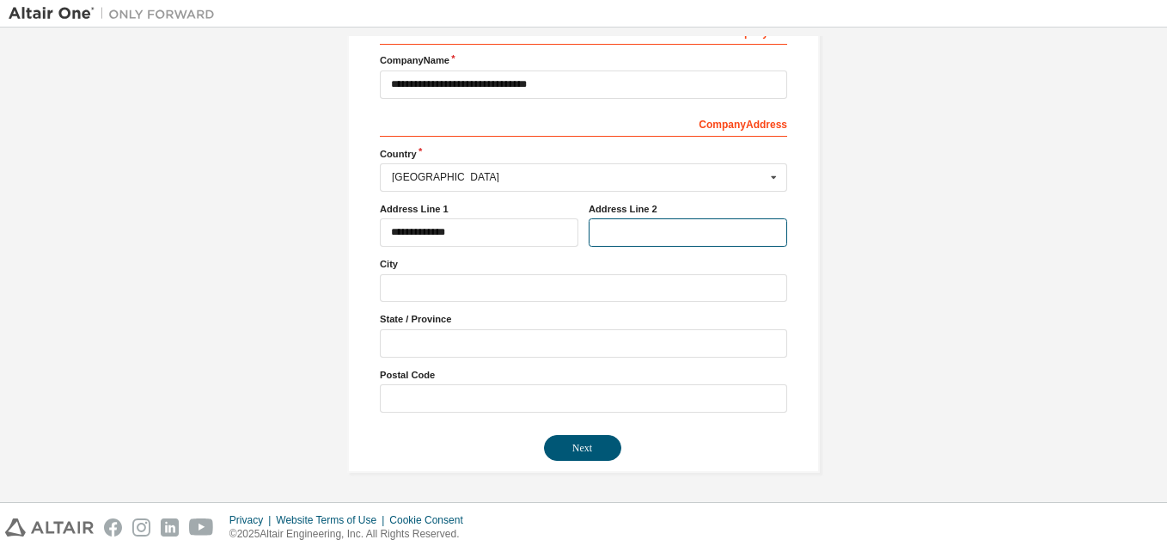
click at [609, 228] on input "text" at bounding box center [688, 232] width 198 height 28
type input "**********"
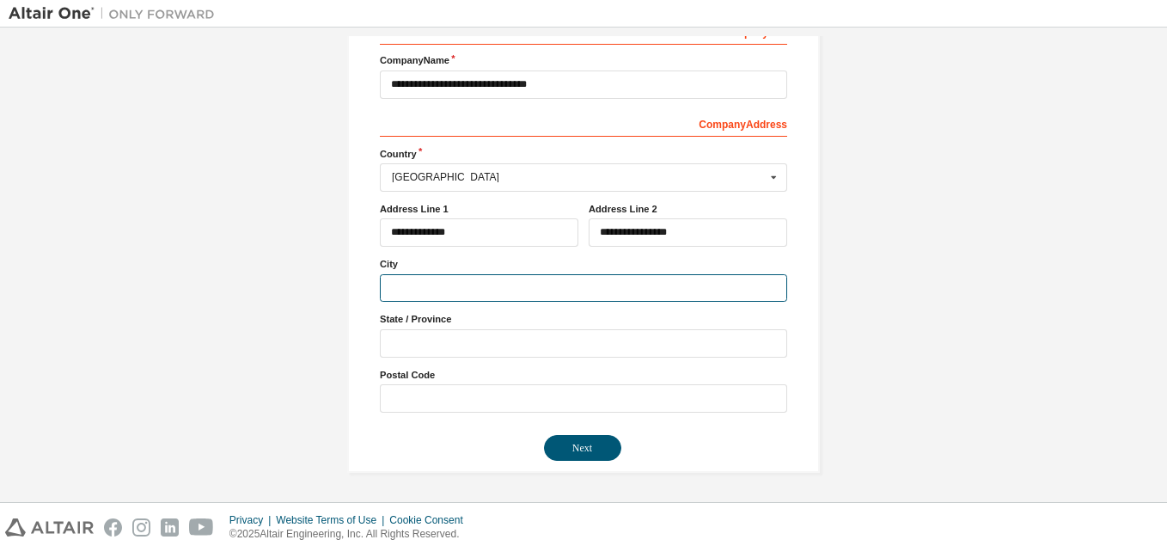
click at [523, 276] on input "text" at bounding box center [583, 288] width 407 height 28
type input "*"
type input "******"
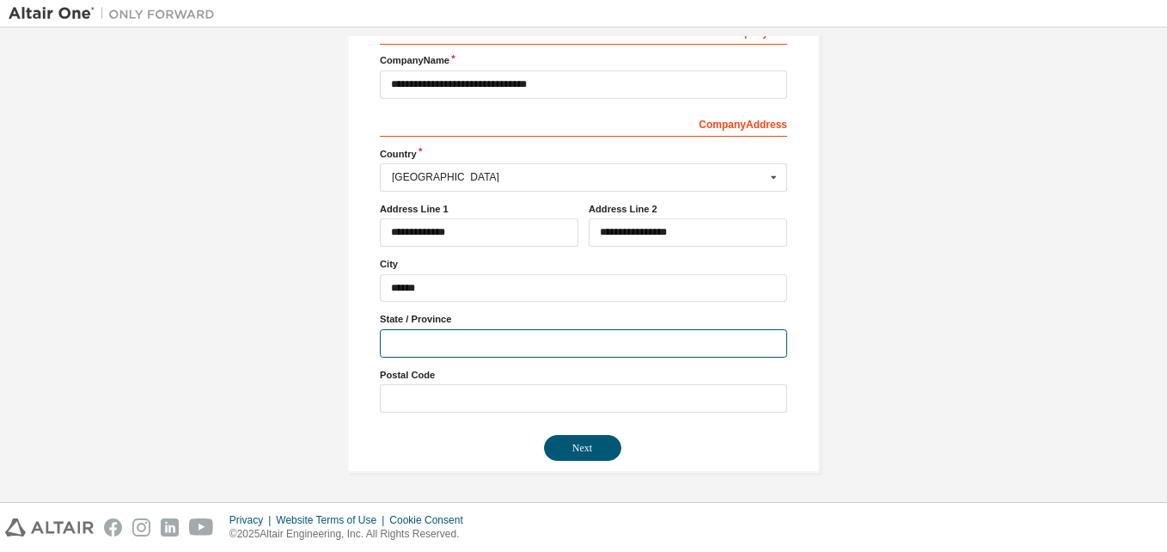
click at [413, 349] on input "text" at bounding box center [583, 343] width 407 height 28
type input "**********"
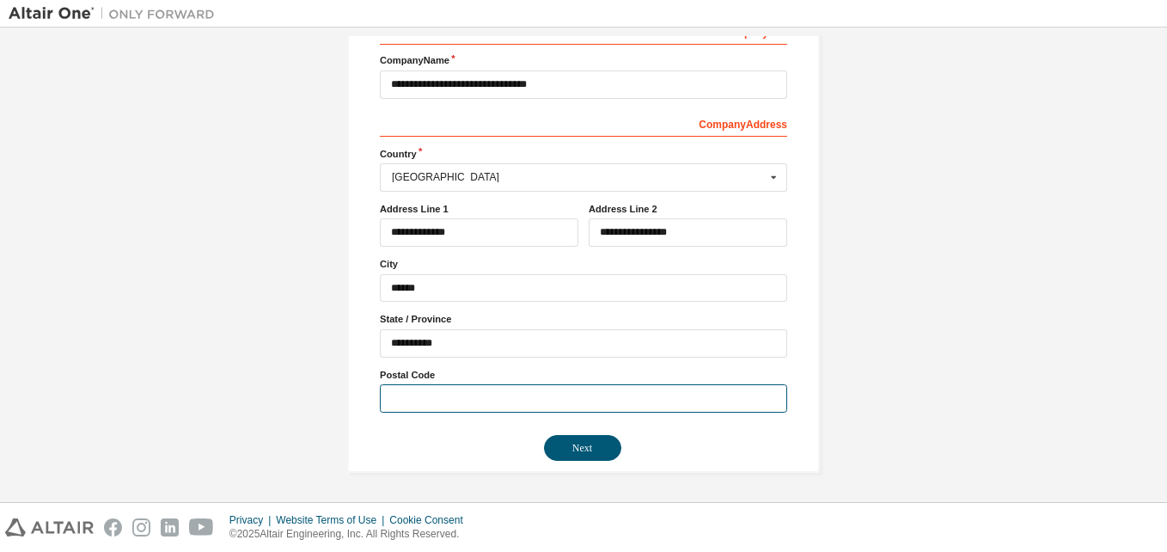
drag, startPoint x: 389, startPoint y: 405, endPoint x: 449, endPoint y: 405, distance: 60.1
click at [389, 405] on input "text" at bounding box center [583, 398] width 407 height 28
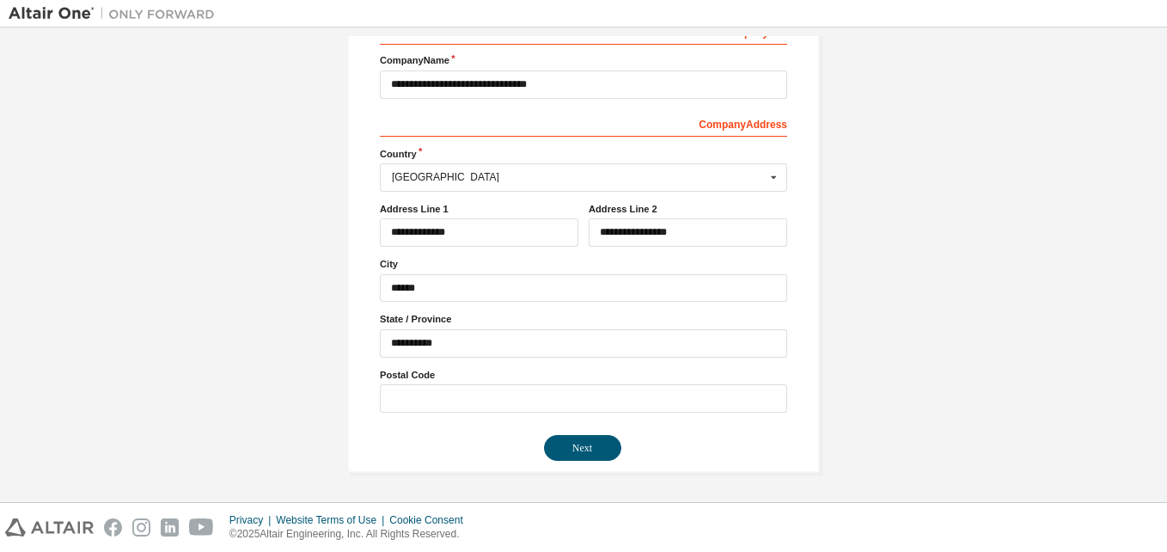
click at [747, 470] on div "**********" at bounding box center [583, 148] width 473 height 650
click at [607, 451] on button "Next" at bounding box center [582, 448] width 77 height 26
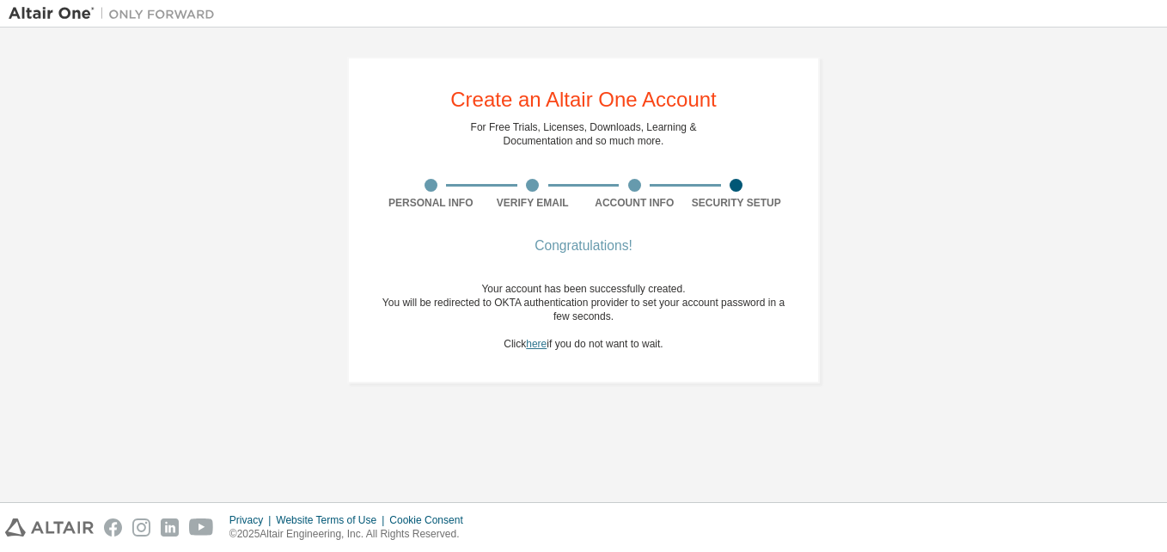
click at [532, 338] on link "here" at bounding box center [536, 344] width 21 height 12
